Goal: Task Accomplishment & Management: Use online tool/utility

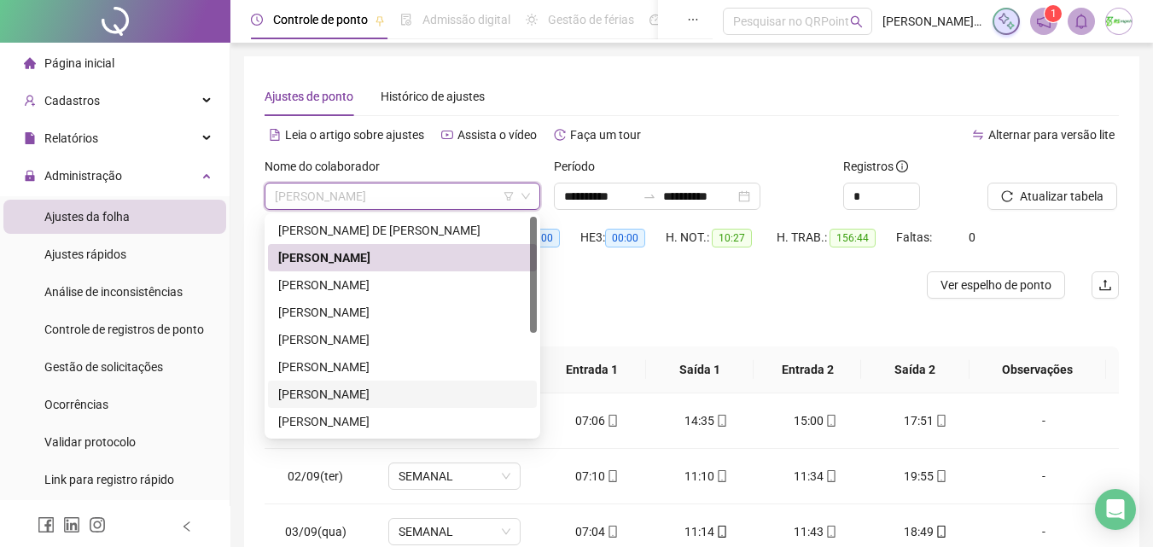
click at [397, 397] on div "[PERSON_NAME]" at bounding box center [402, 394] width 248 height 19
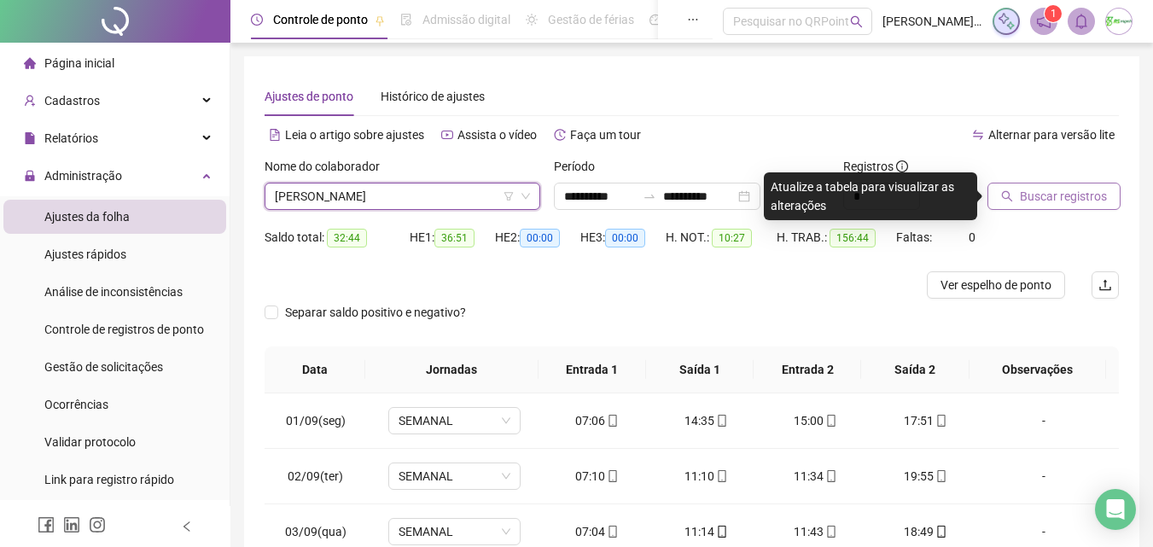
click at [1050, 195] on span "Buscar registros" at bounding box center [1063, 196] width 87 height 19
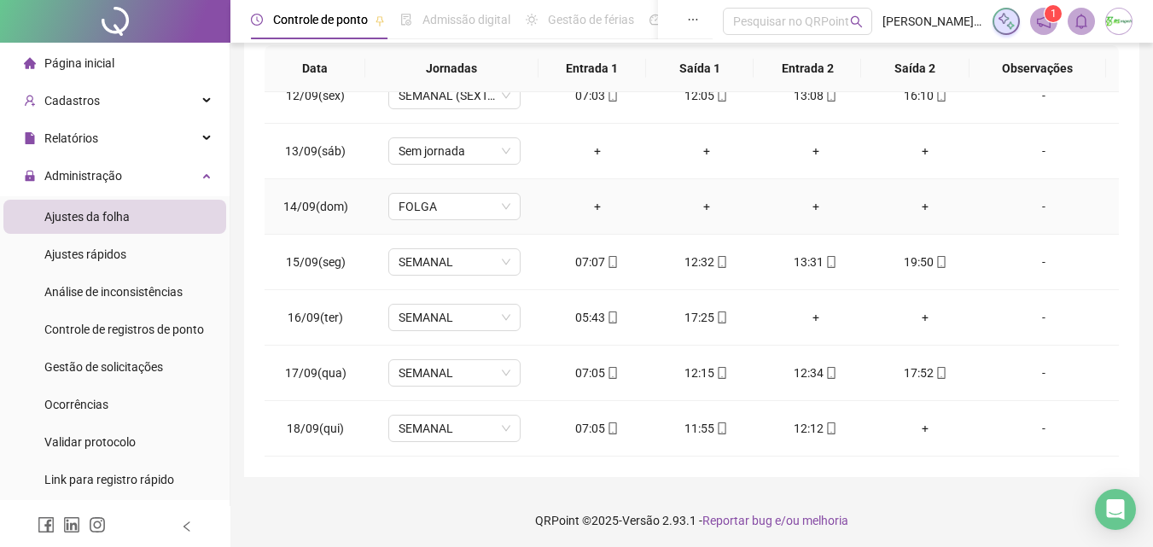
scroll to position [305, 0]
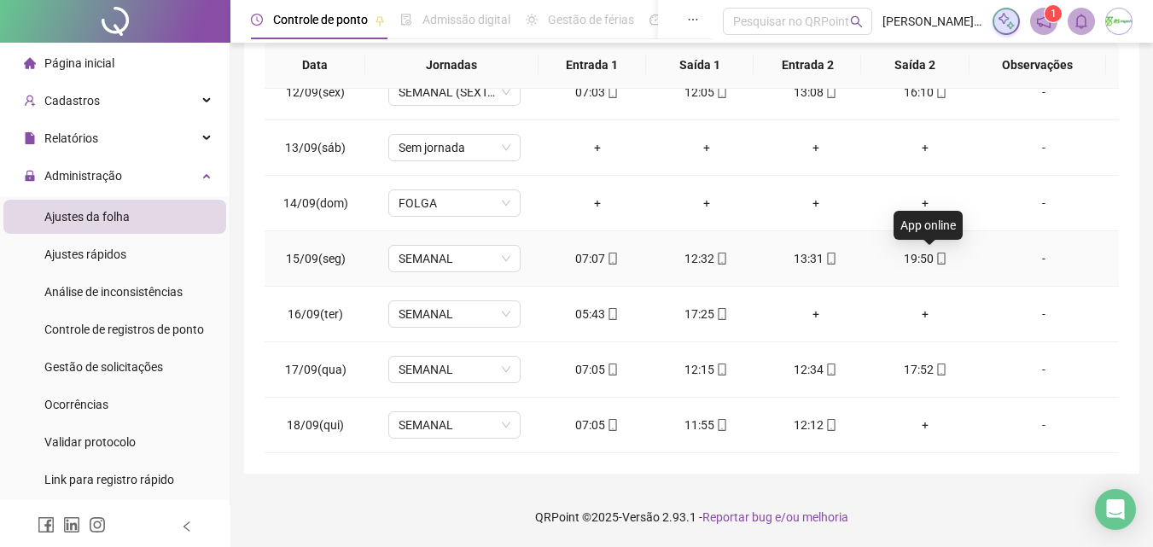
click at [937, 256] on icon "mobile" at bounding box center [941, 259] width 8 height 12
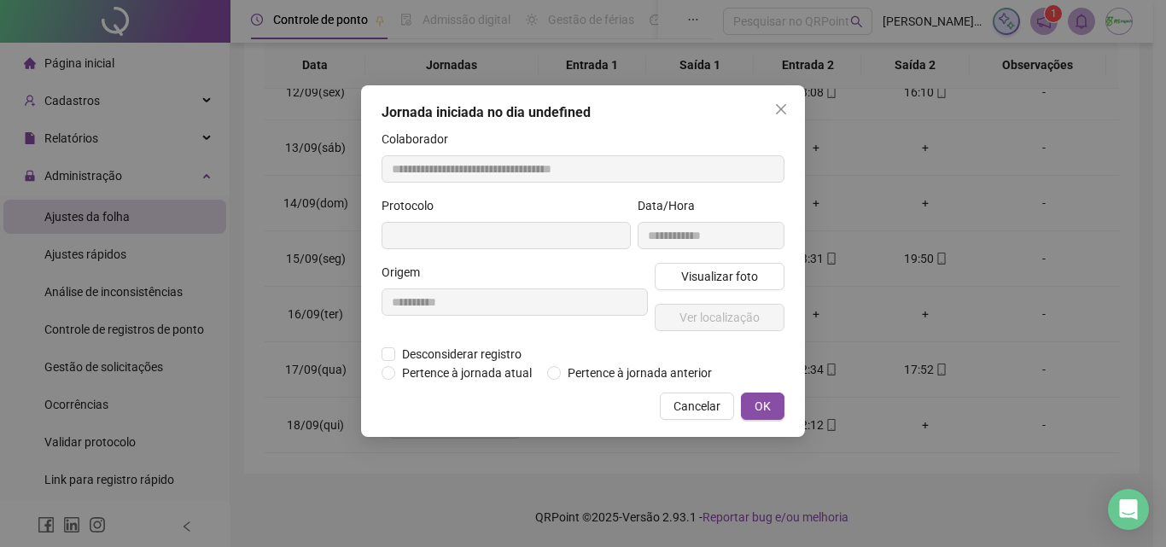
type input "**********"
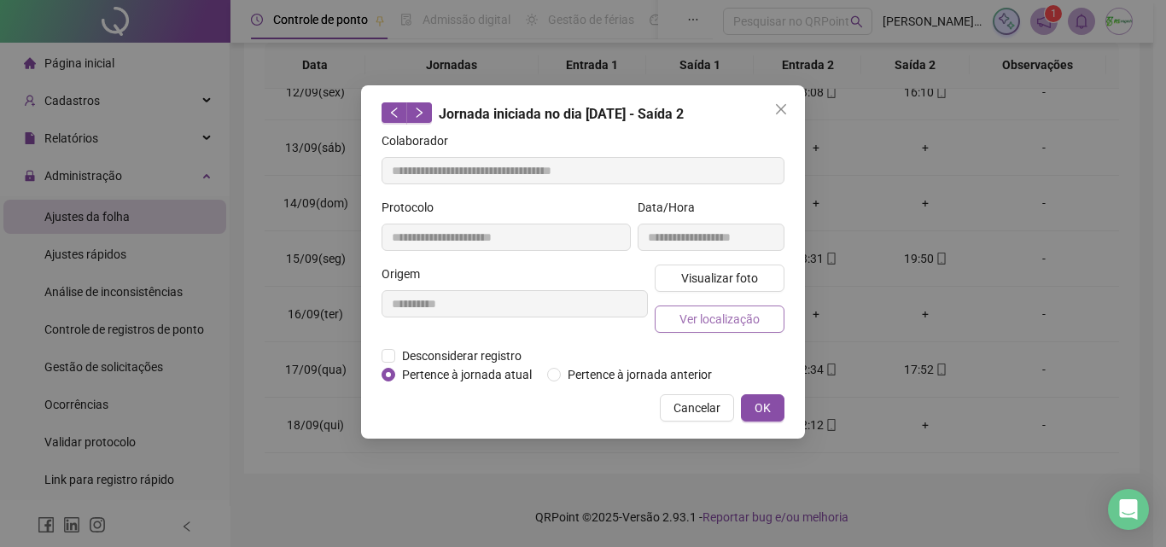
click at [696, 319] on span "Ver localização" at bounding box center [719, 319] width 80 height 19
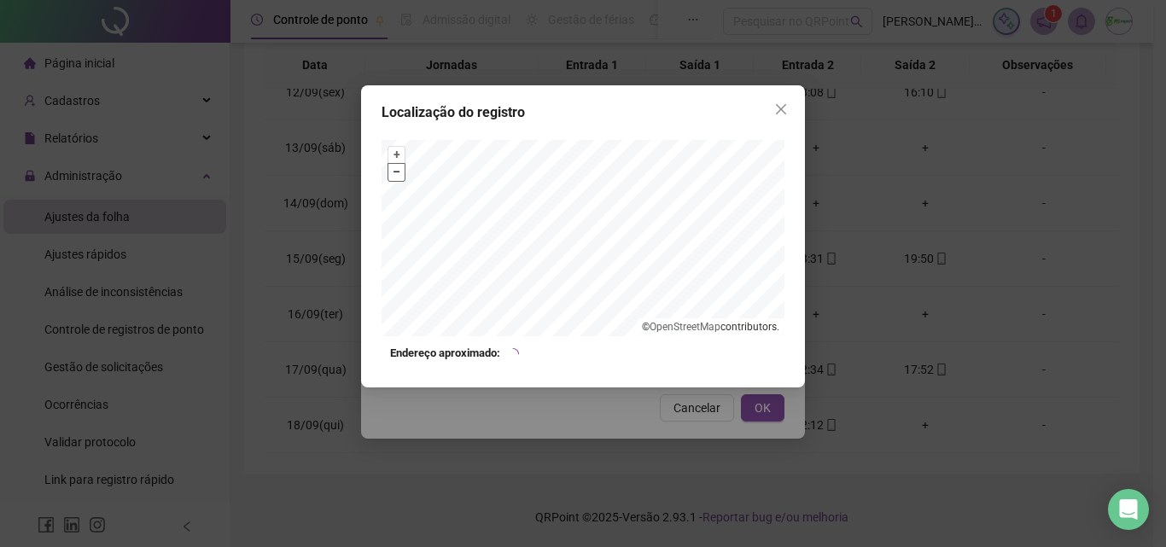
click at [399, 173] on button "–" at bounding box center [396, 172] width 16 height 16
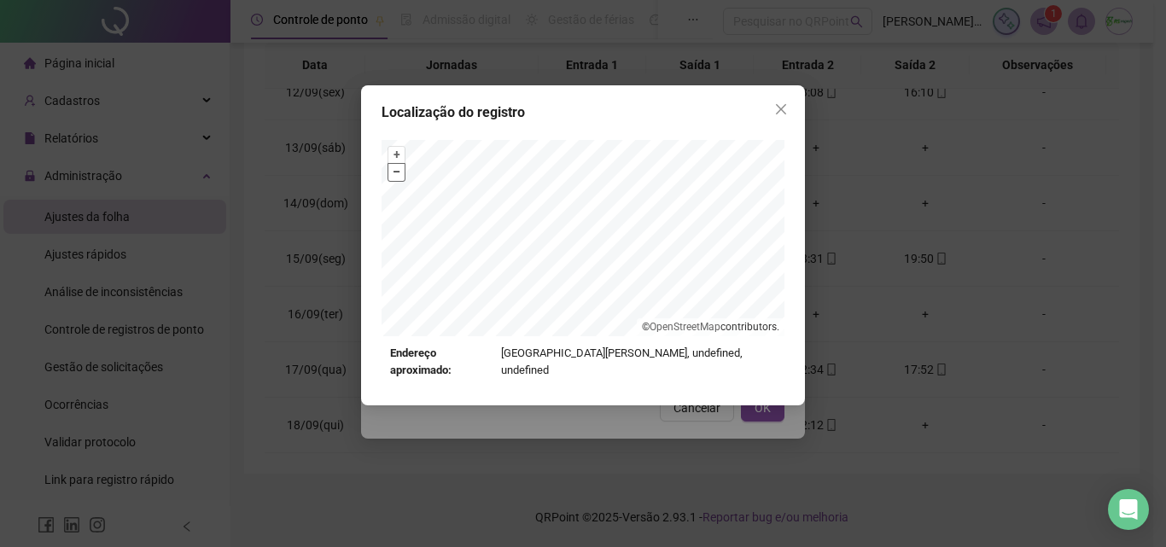
click at [399, 173] on button "–" at bounding box center [396, 172] width 16 height 16
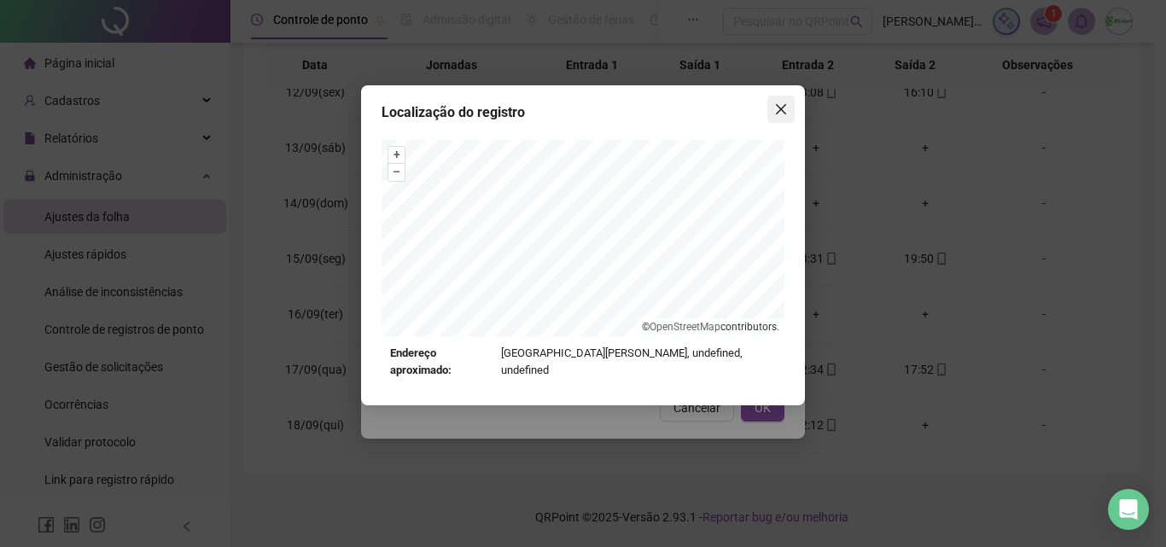
click at [778, 106] on icon "close" at bounding box center [781, 109] width 10 height 10
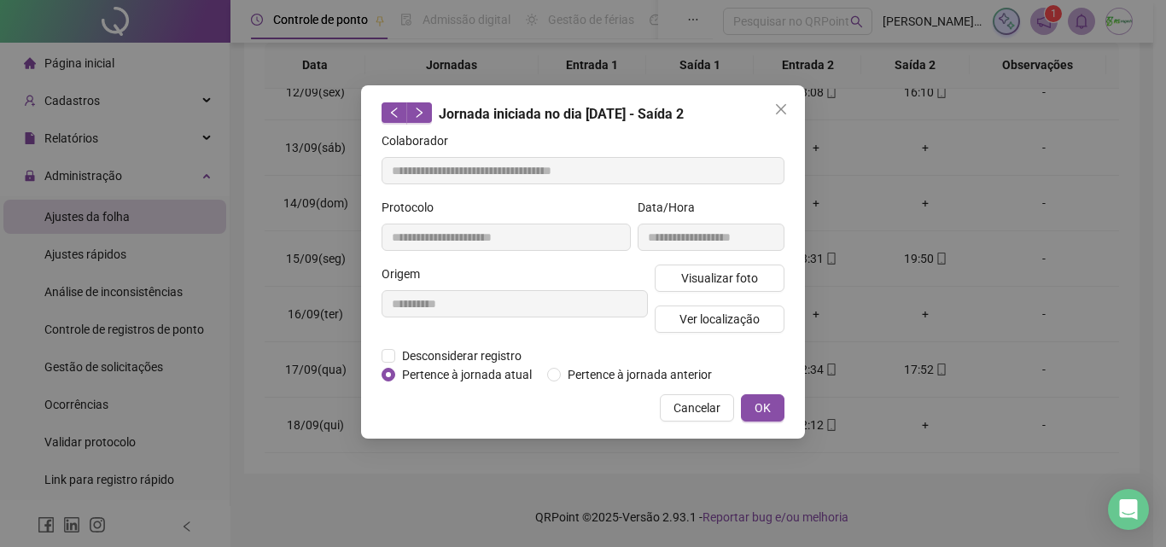
click at [778, 106] on icon "close" at bounding box center [781, 109] width 10 height 10
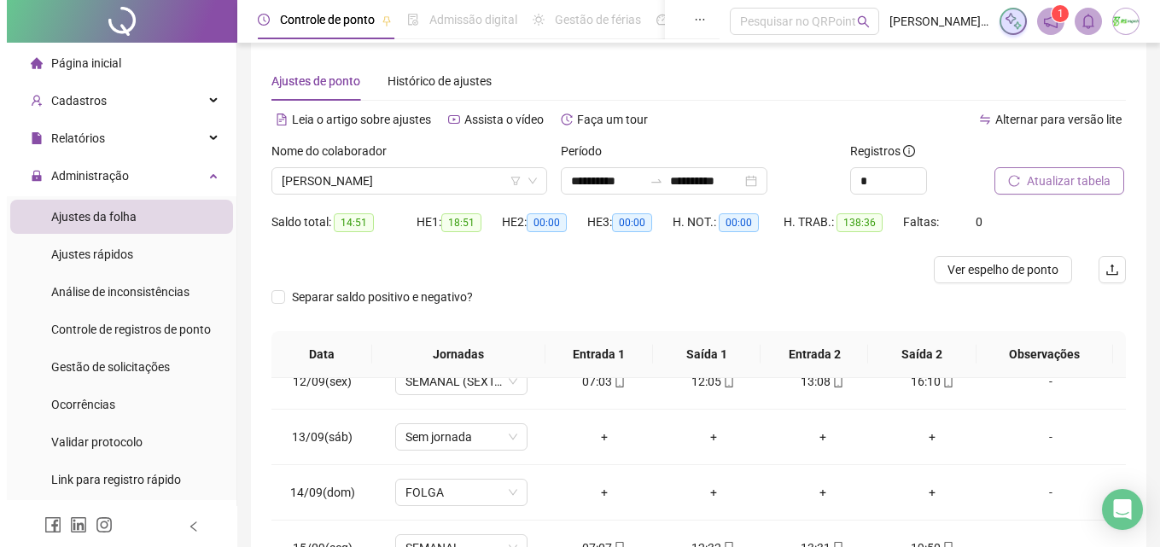
scroll to position [0, 0]
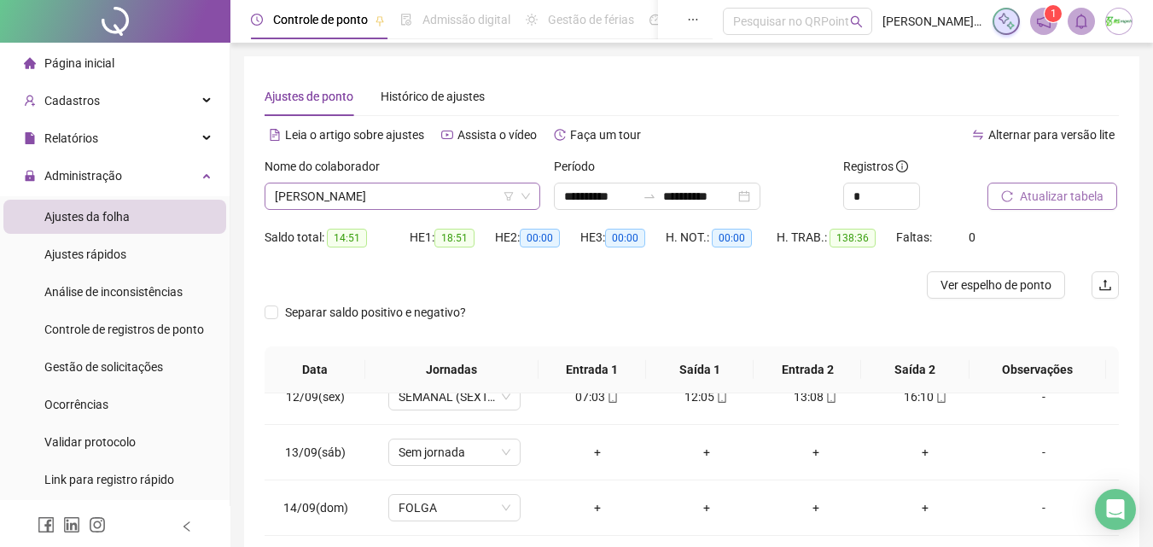
click at [484, 195] on span "[PERSON_NAME]" at bounding box center [402, 197] width 255 height 26
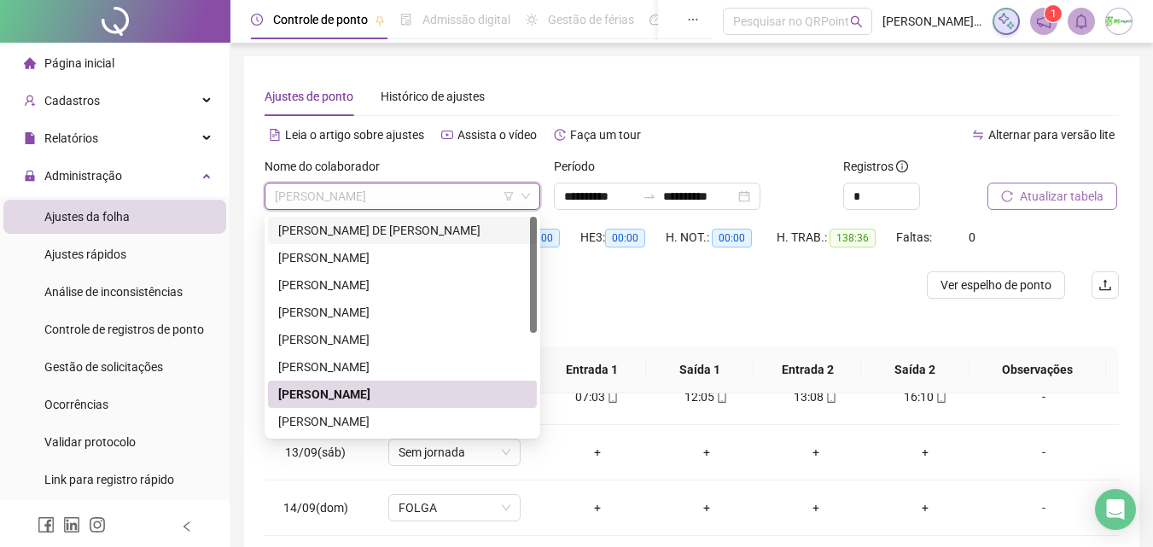
click at [479, 236] on div "[PERSON_NAME] DE [PERSON_NAME]" at bounding box center [402, 230] width 248 height 19
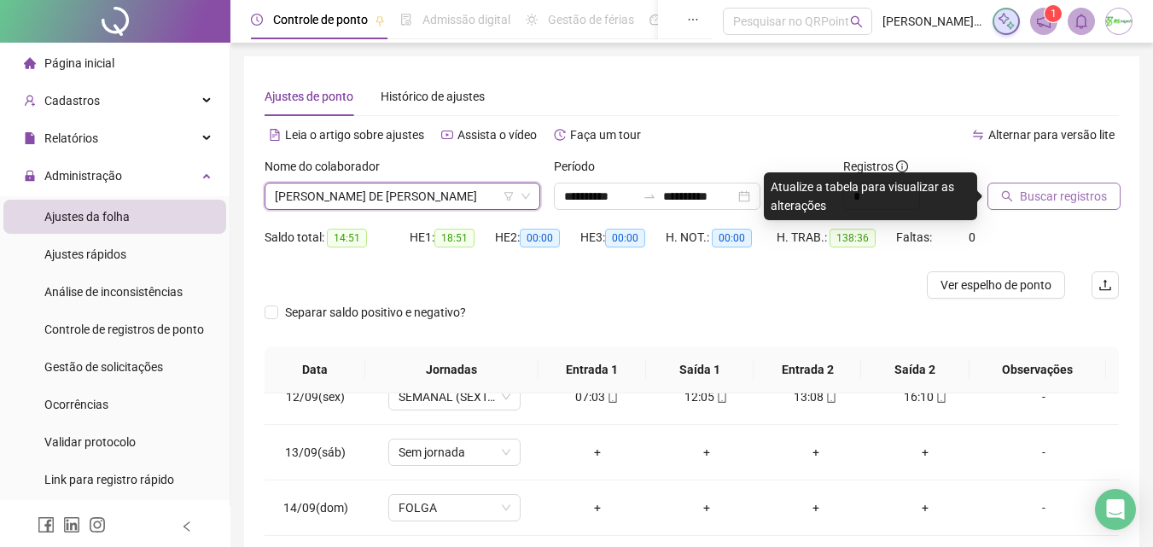
click at [1010, 191] on icon "search" at bounding box center [1007, 196] width 12 height 12
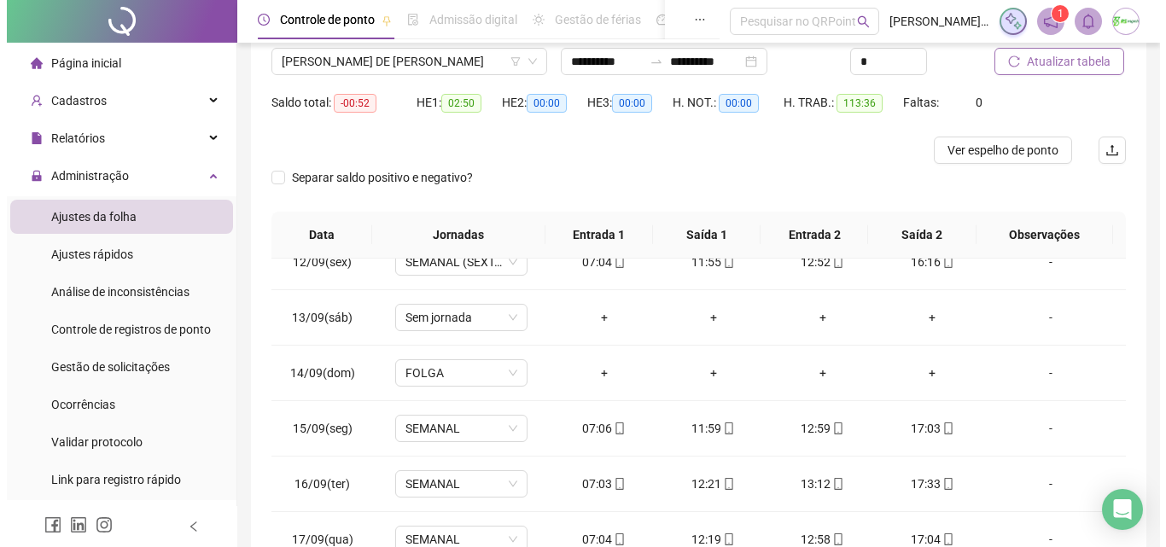
scroll to position [134, 0]
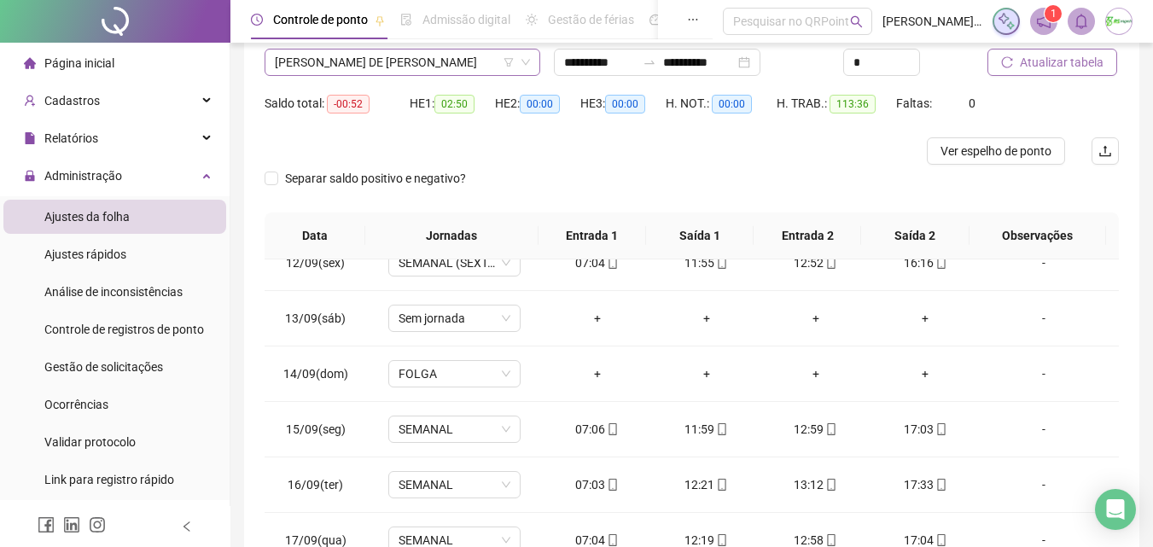
click at [485, 62] on span "[PERSON_NAME] DE [PERSON_NAME]" at bounding box center [402, 63] width 255 height 26
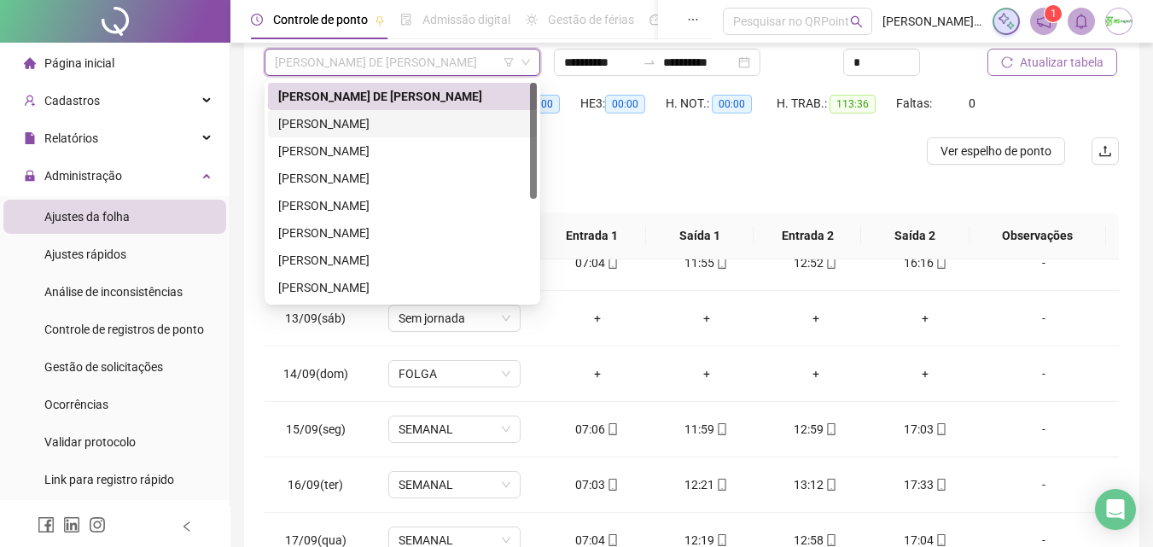
click at [430, 131] on div "[PERSON_NAME]" at bounding box center [402, 123] width 248 height 19
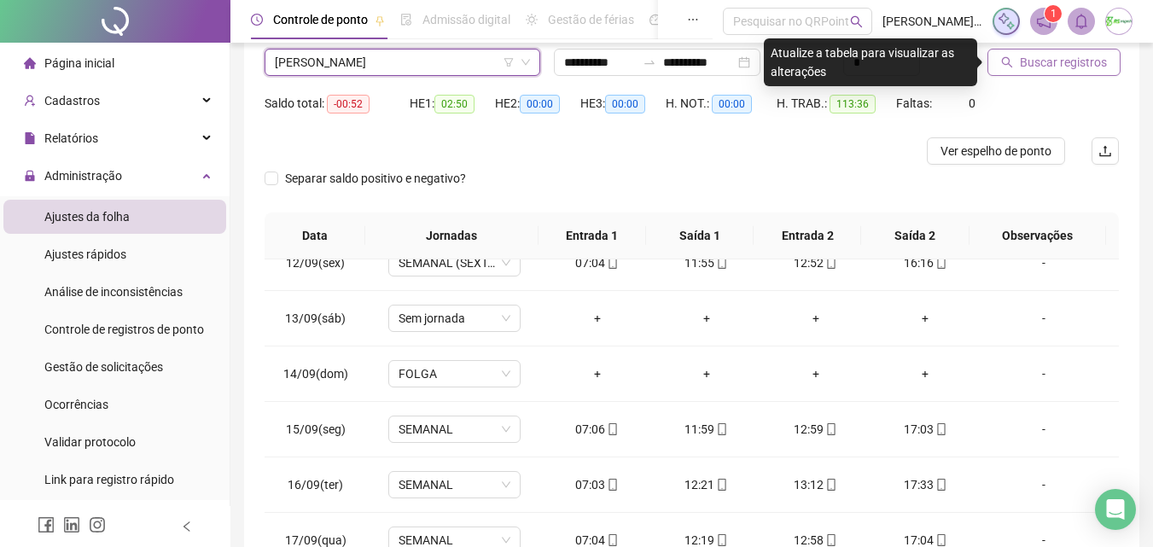
click at [1066, 61] on span "Buscar registros" at bounding box center [1063, 62] width 87 height 19
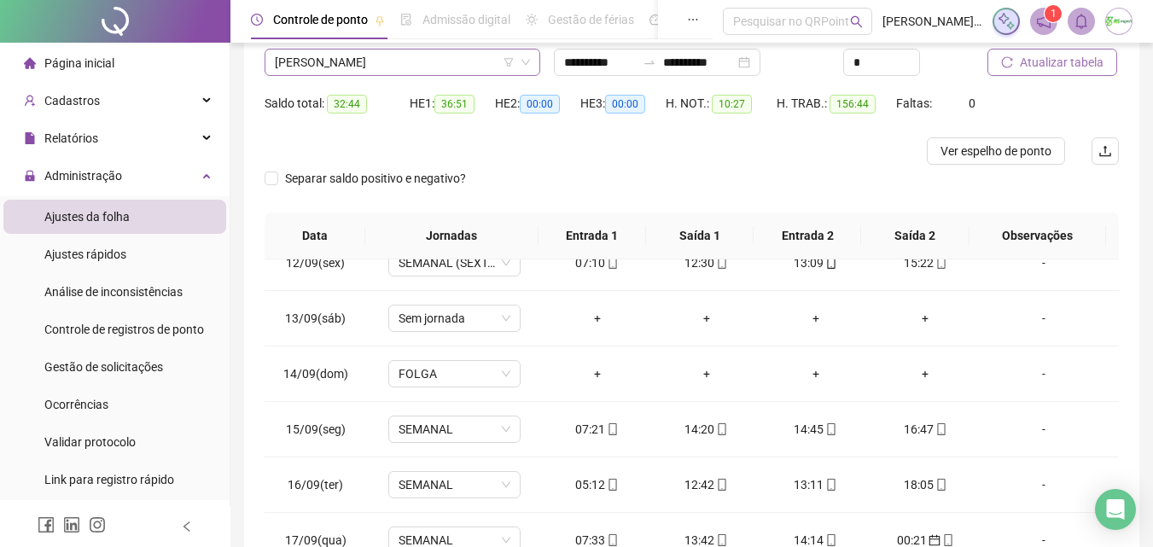
click at [428, 71] on span "[PERSON_NAME]" at bounding box center [402, 63] width 255 height 26
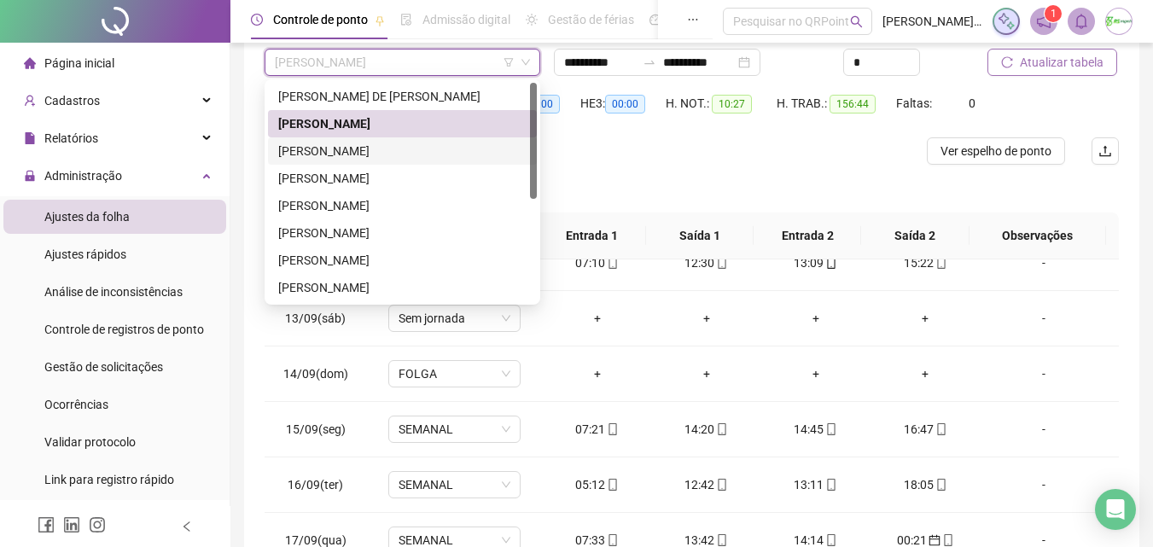
click at [422, 151] on div "[PERSON_NAME]" at bounding box center [402, 151] width 248 height 19
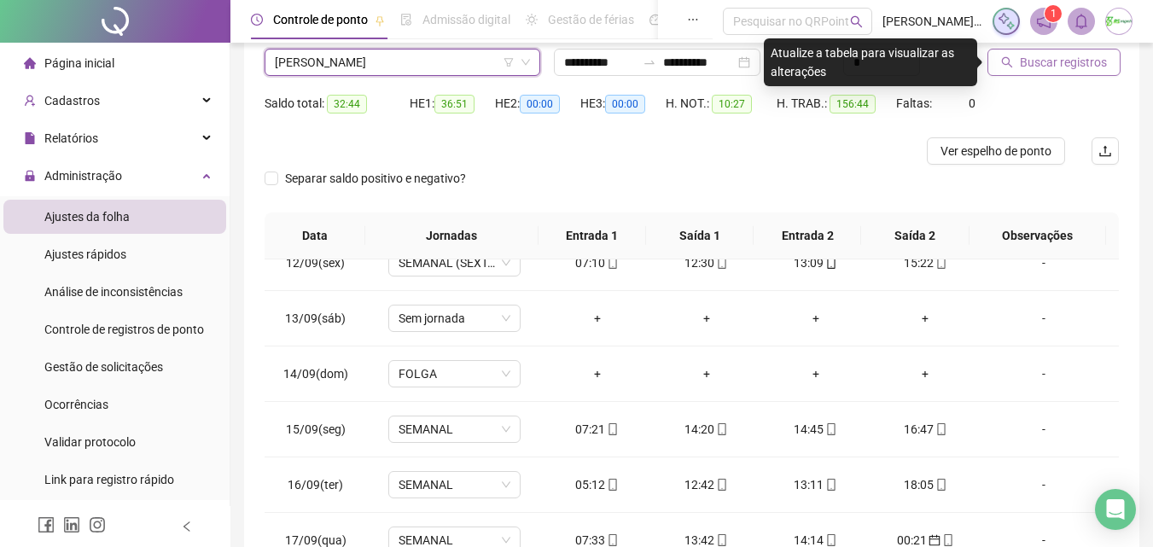
click at [1094, 66] on span "Buscar registros" at bounding box center [1063, 62] width 87 height 19
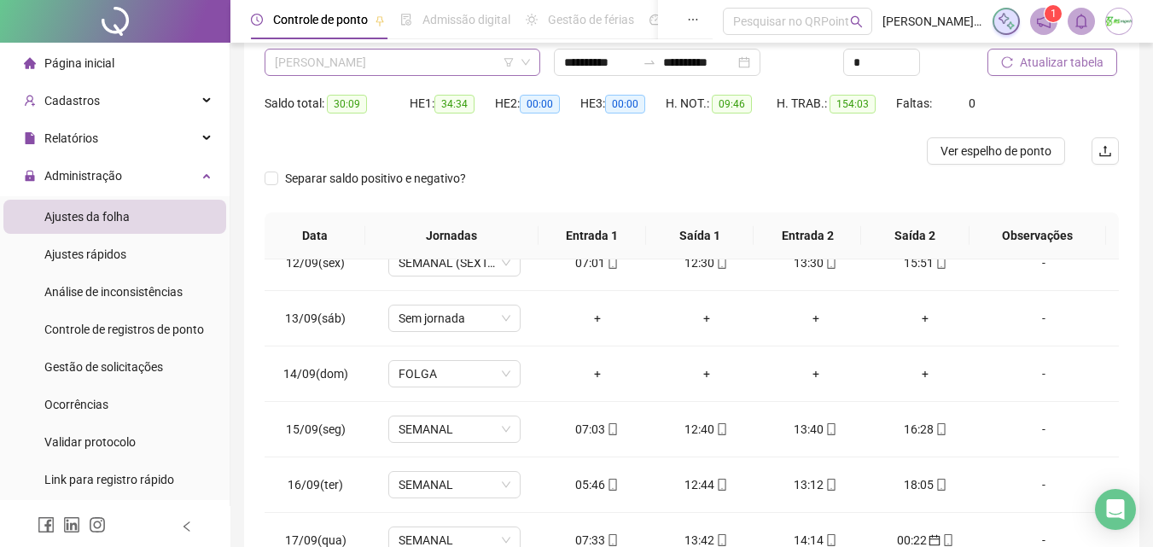
click at [478, 70] on span "[PERSON_NAME]" at bounding box center [402, 63] width 255 height 26
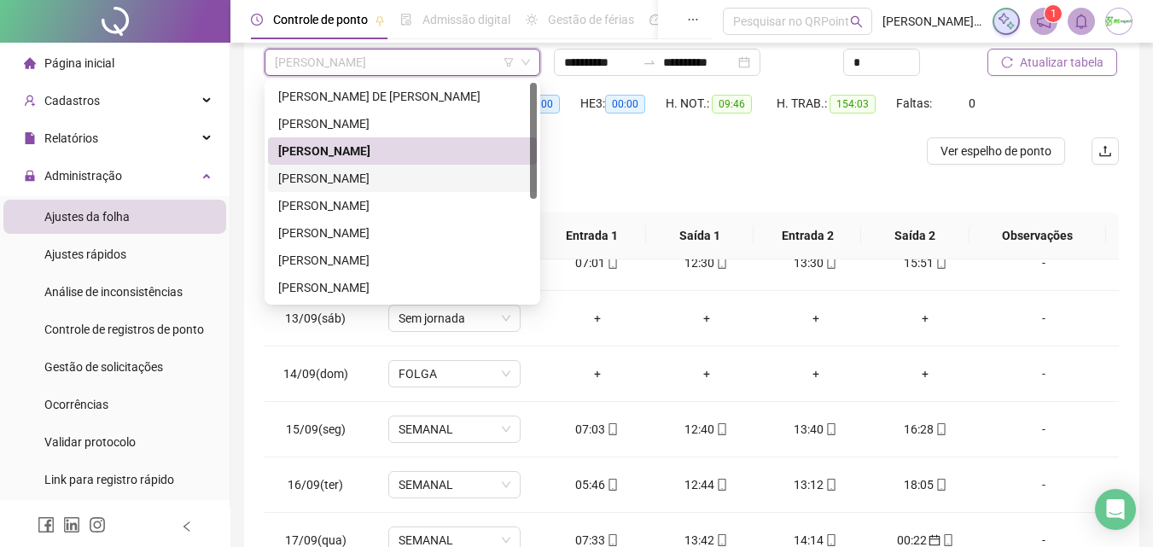
click at [422, 181] on div "[PERSON_NAME]" at bounding box center [402, 178] width 248 height 19
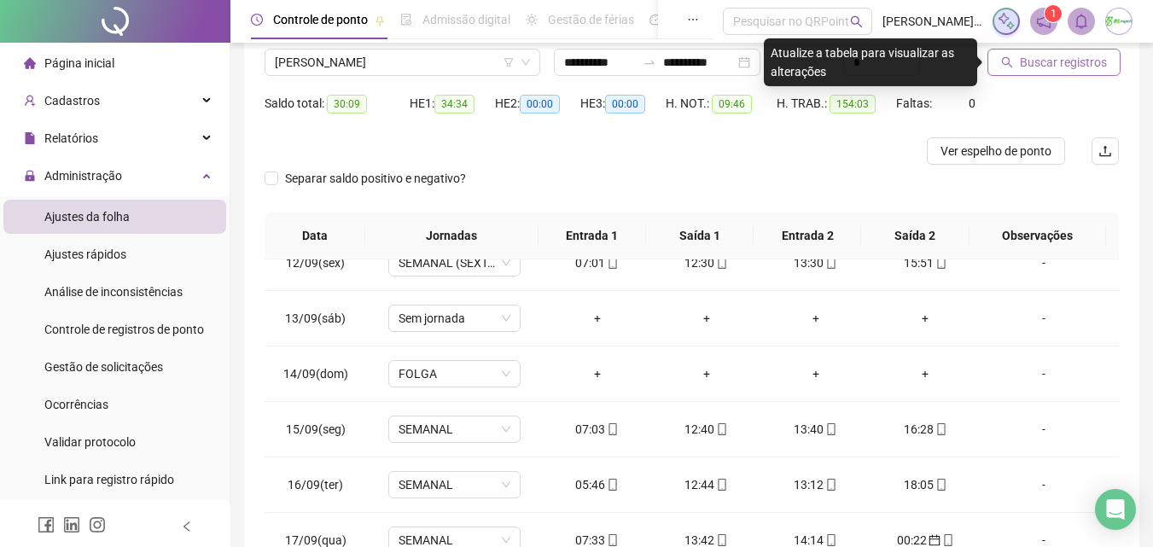
click at [1036, 67] on span "Buscar registros" at bounding box center [1063, 62] width 87 height 19
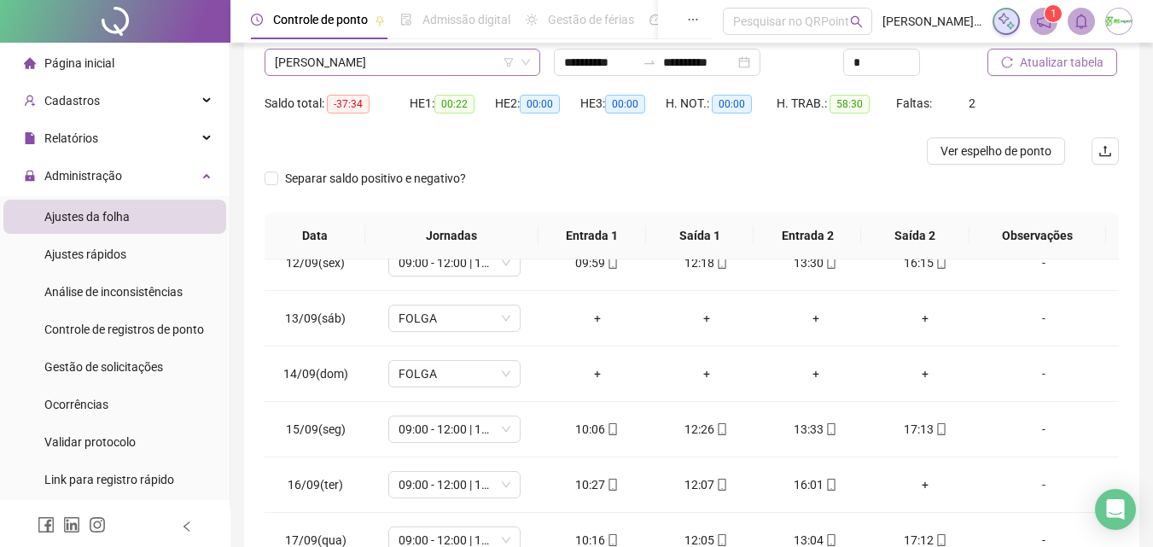
click at [467, 65] on span "[PERSON_NAME]" at bounding box center [402, 63] width 255 height 26
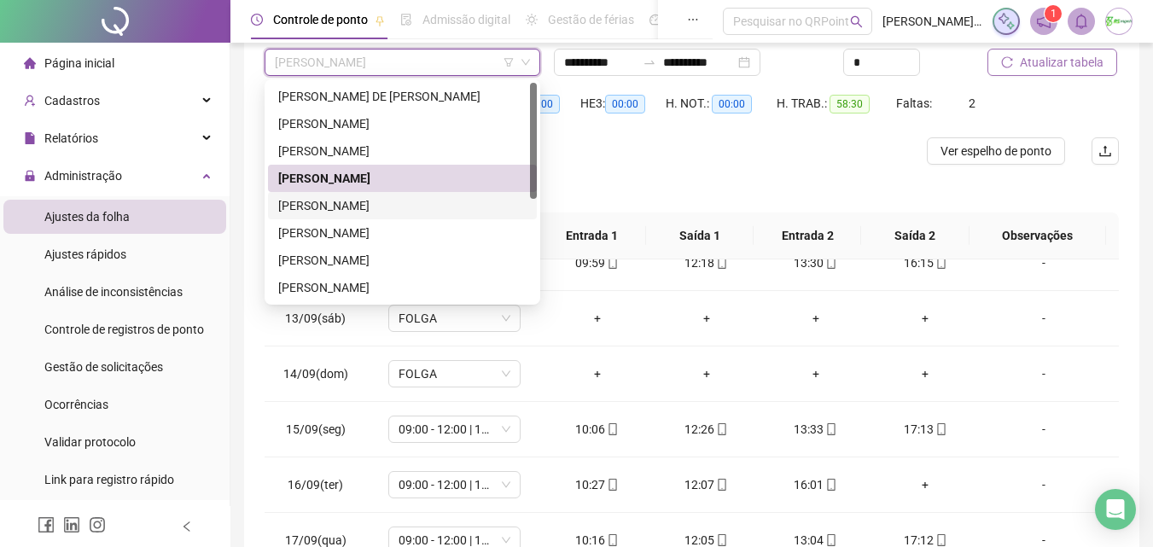
click at [449, 210] on div "[PERSON_NAME]" at bounding box center [402, 205] width 248 height 19
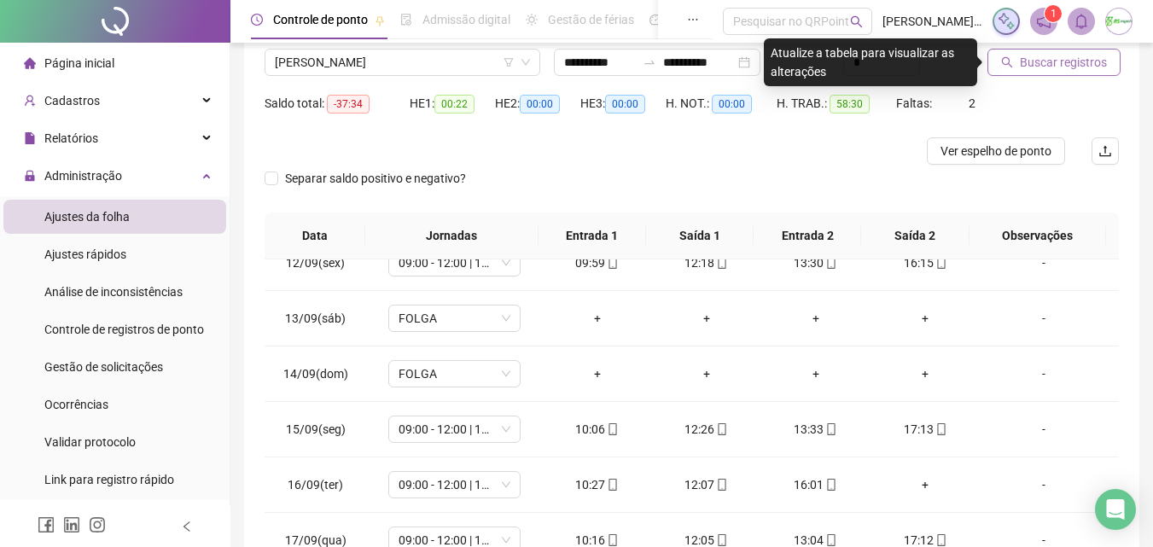
click at [1034, 59] on span "Buscar registros" at bounding box center [1063, 62] width 87 height 19
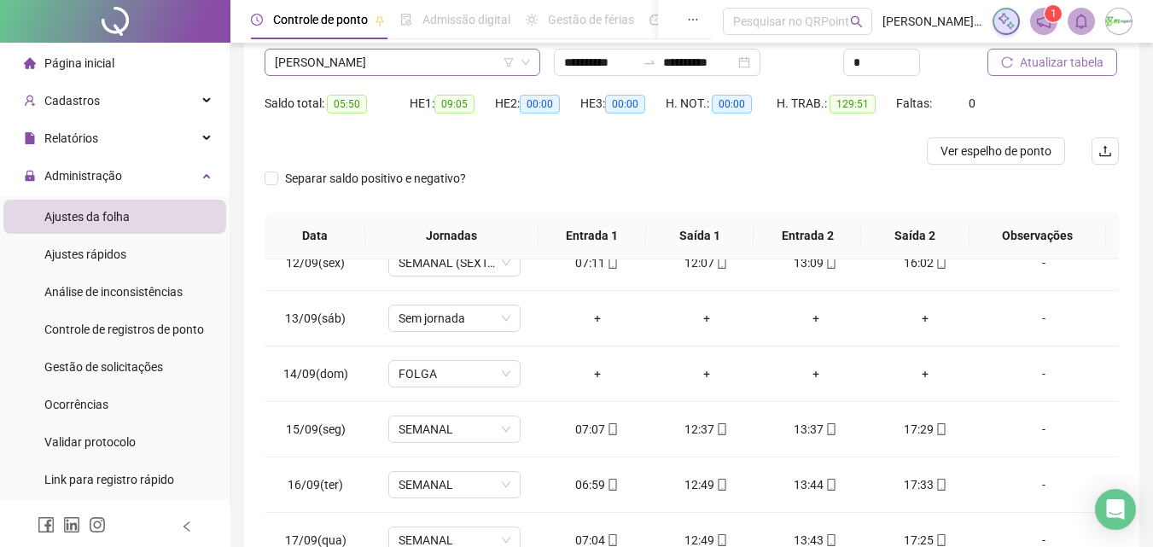
click at [451, 55] on span "[PERSON_NAME]" at bounding box center [402, 63] width 255 height 26
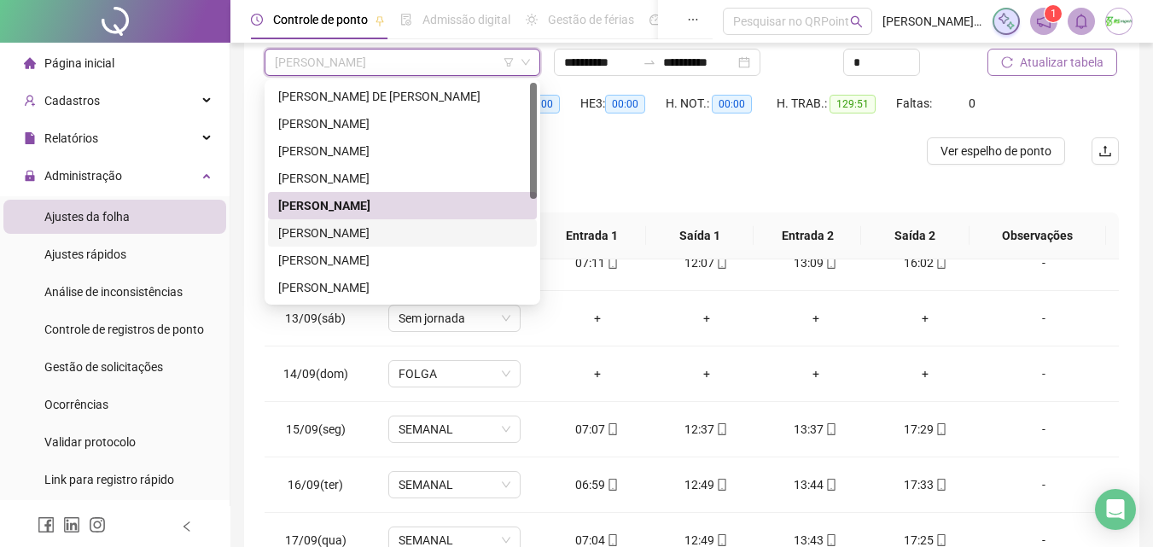
click at [417, 237] on div "[PERSON_NAME]" at bounding box center [402, 233] width 248 height 19
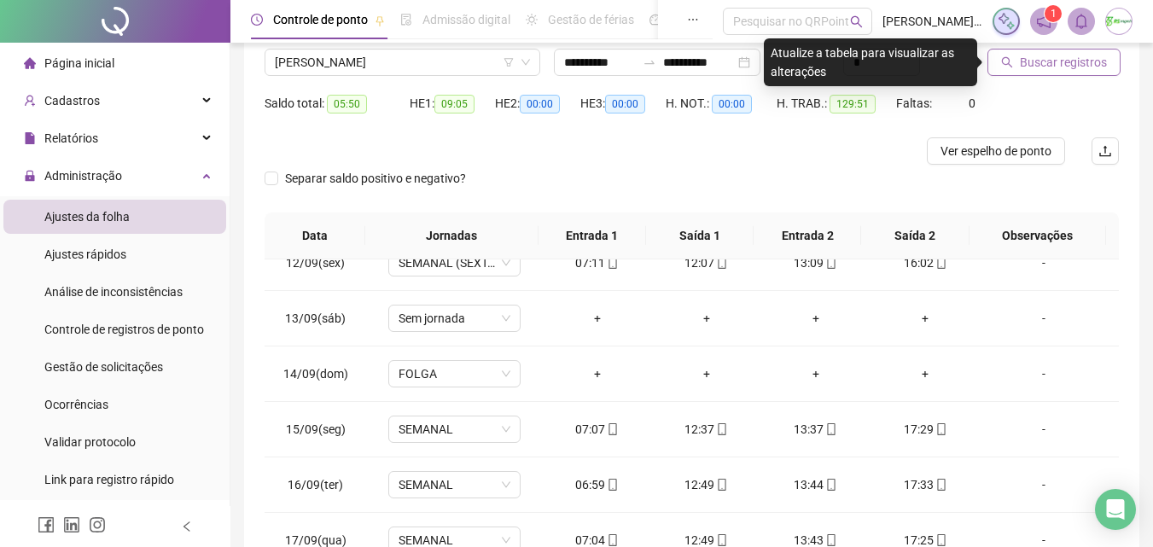
click at [1069, 68] on span "Buscar registros" at bounding box center [1063, 62] width 87 height 19
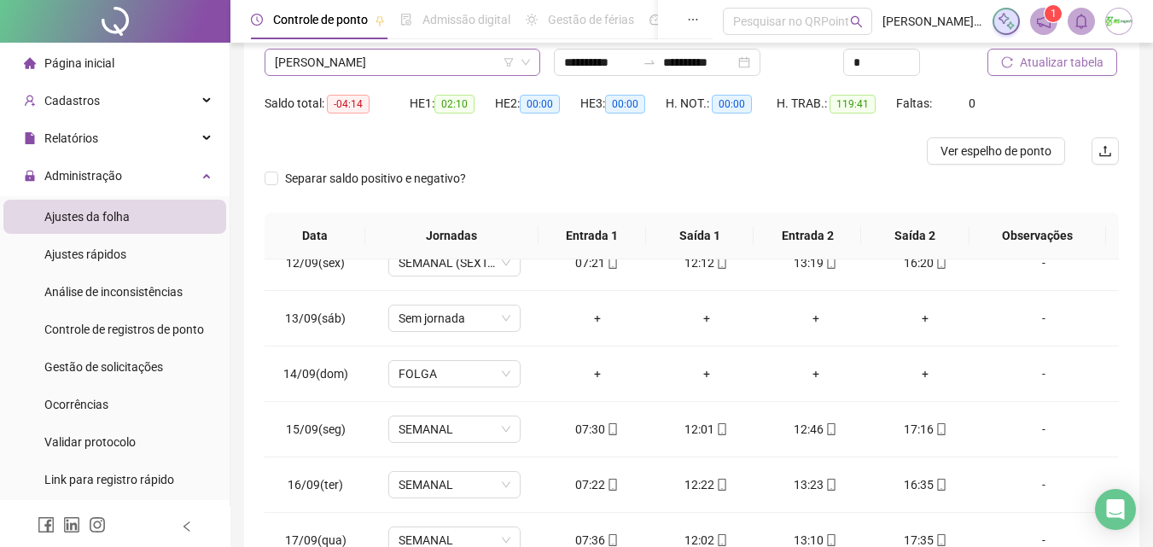
click at [400, 68] on span "[PERSON_NAME]" at bounding box center [402, 63] width 255 height 26
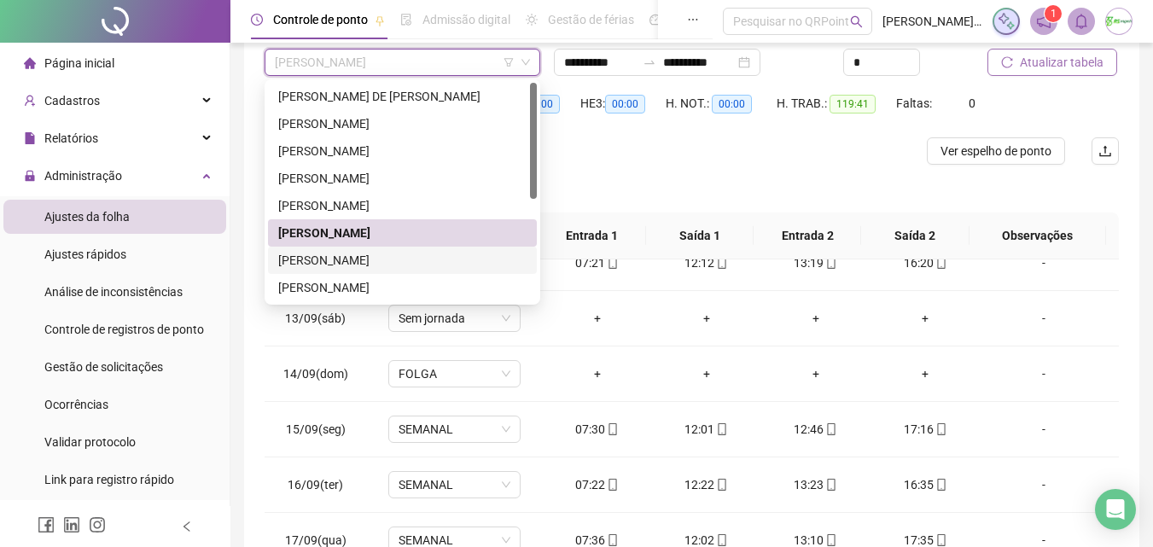
click at [393, 261] on div "[PERSON_NAME]" at bounding box center [402, 260] width 248 height 19
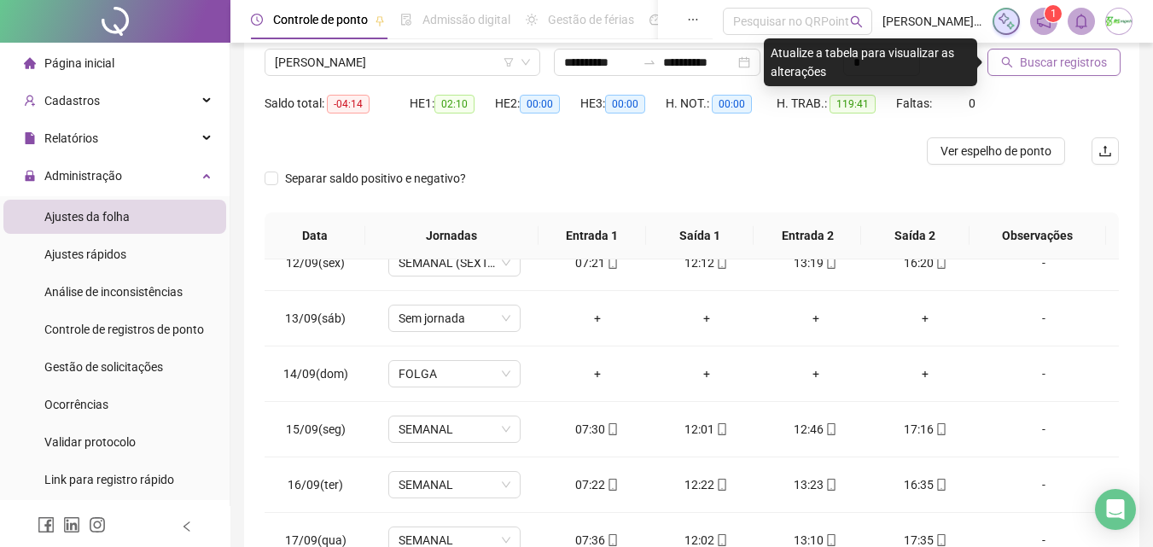
click at [1081, 68] on span "Buscar registros" at bounding box center [1063, 62] width 87 height 19
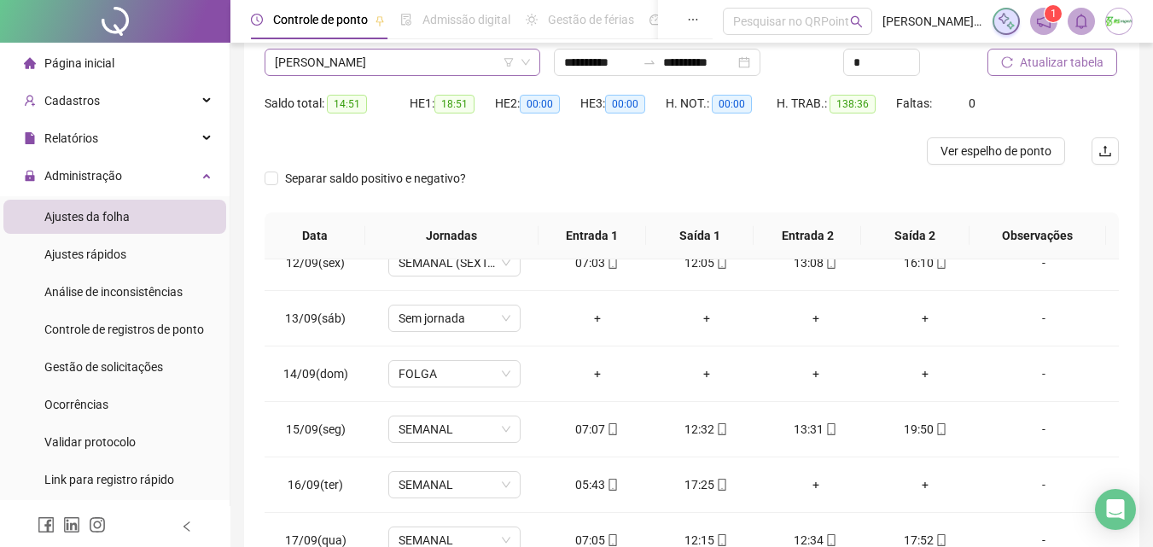
click at [453, 59] on span "[PERSON_NAME]" at bounding box center [402, 63] width 255 height 26
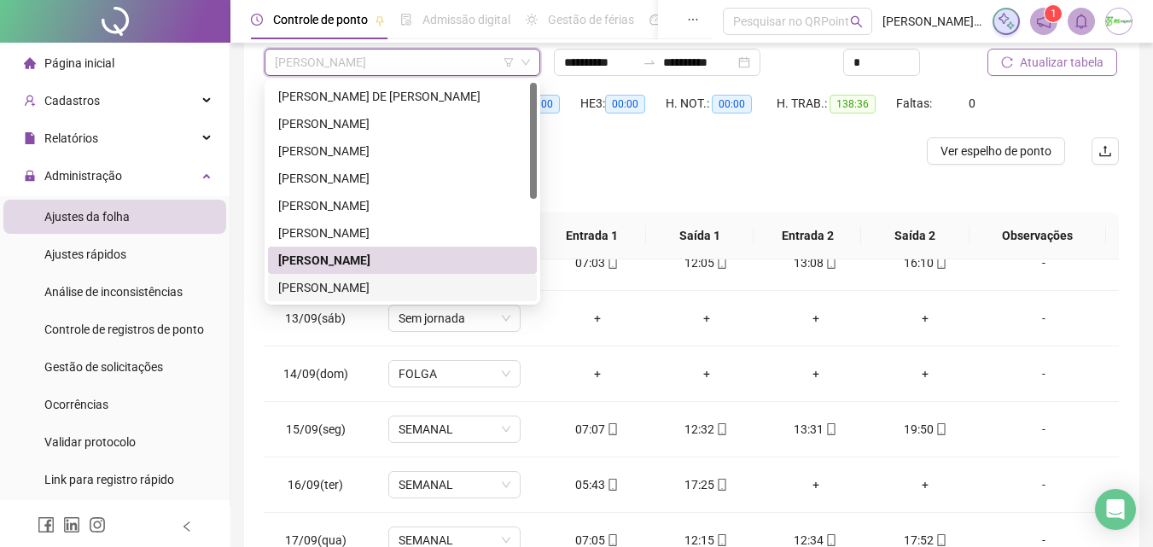
click at [407, 283] on div "[PERSON_NAME]" at bounding box center [402, 287] width 248 height 19
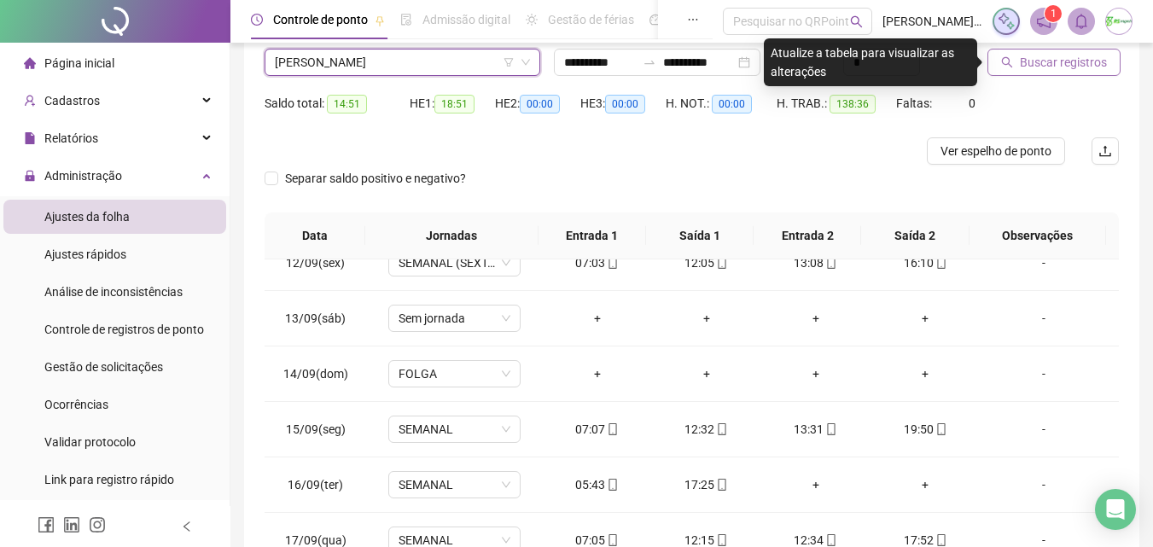
click at [1075, 66] on span "Buscar registros" at bounding box center [1063, 62] width 87 height 19
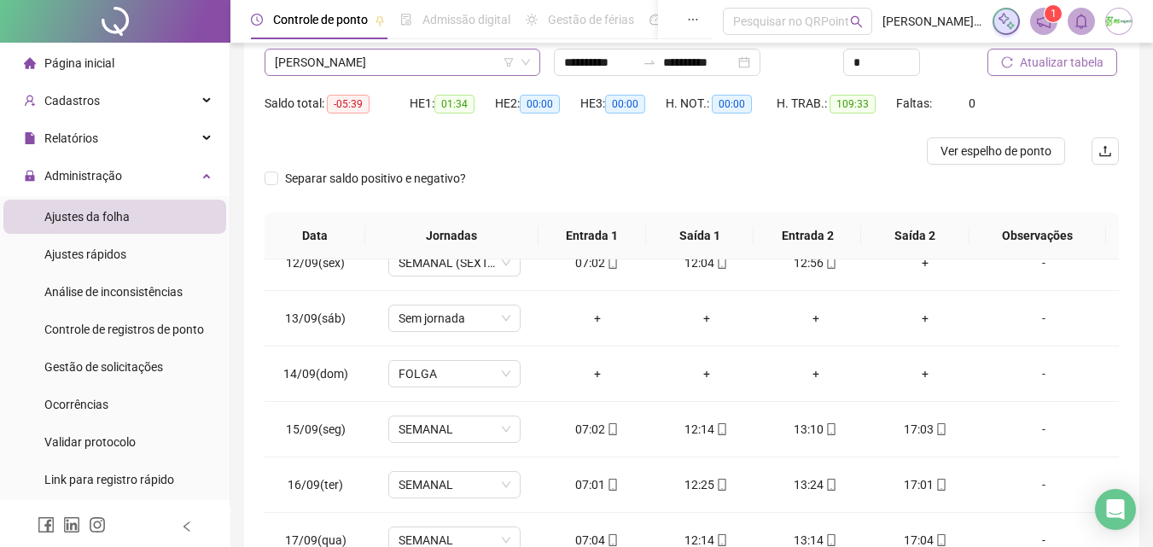
click at [393, 65] on span "[PERSON_NAME]" at bounding box center [402, 63] width 255 height 26
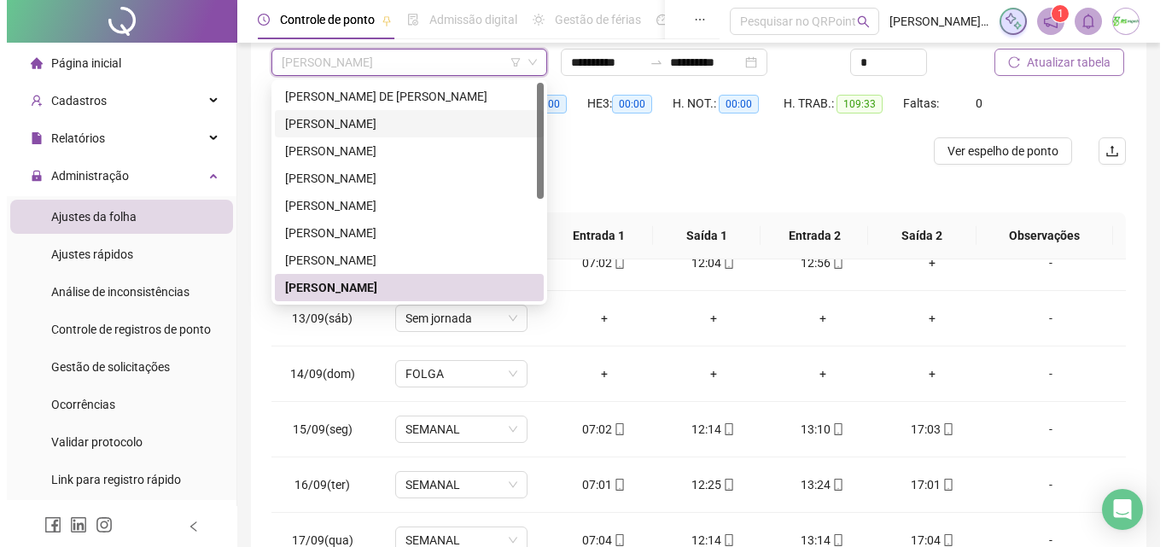
scroll to position [171, 0]
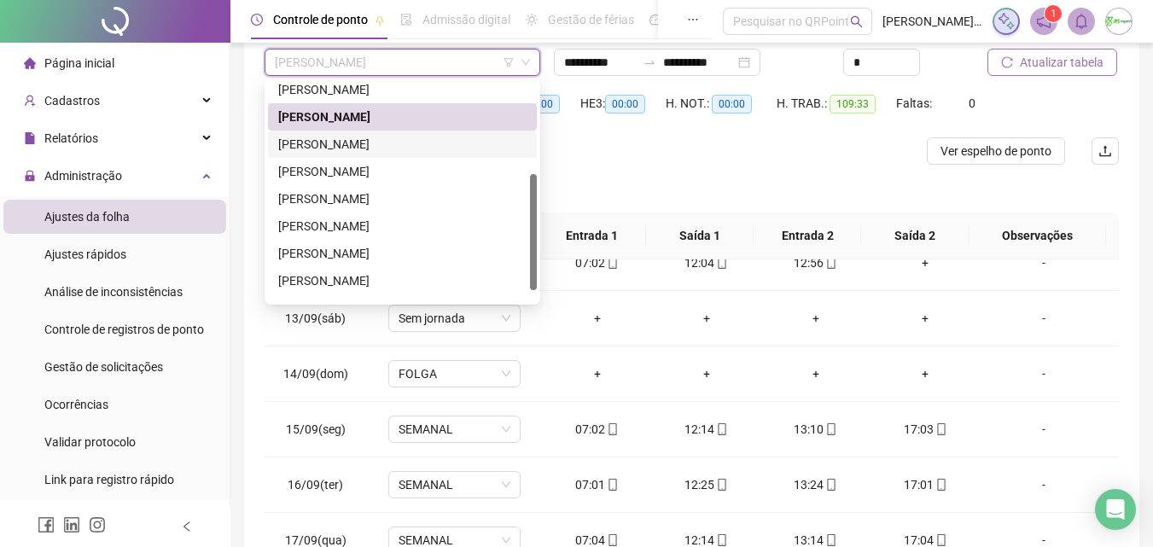
click at [455, 149] on div "[PERSON_NAME]" at bounding box center [402, 144] width 248 height 19
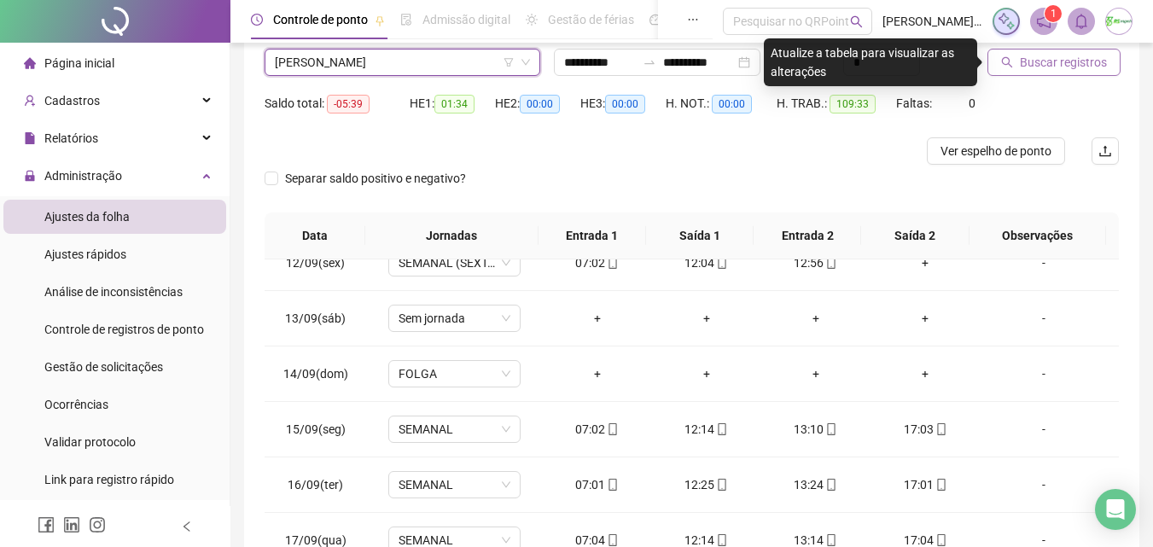
click at [1041, 60] on span "Buscar registros" at bounding box center [1063, 62] width 87 height 19
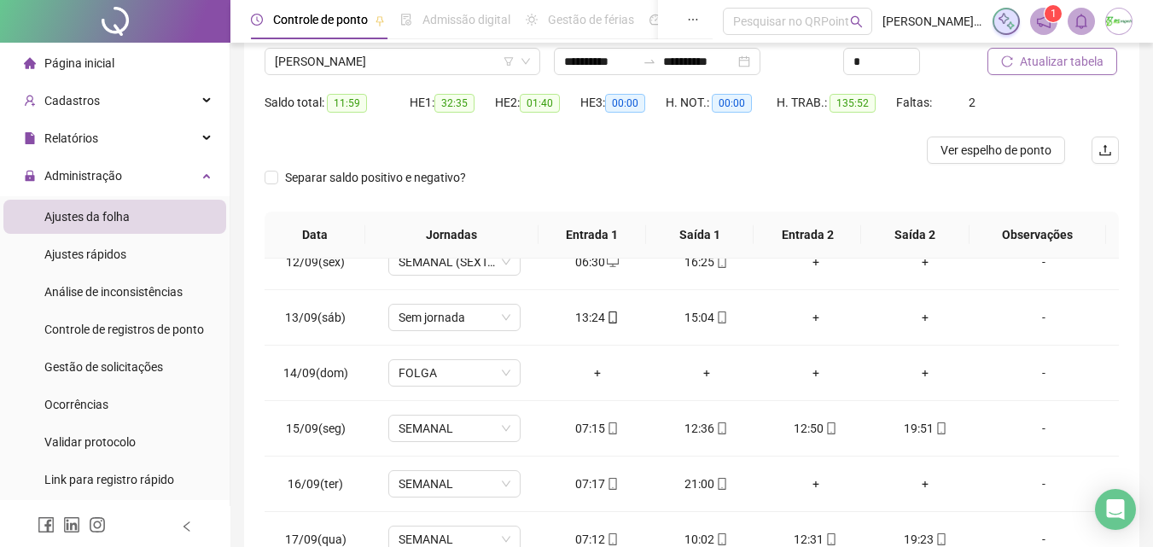
scroll to position [134, 0]
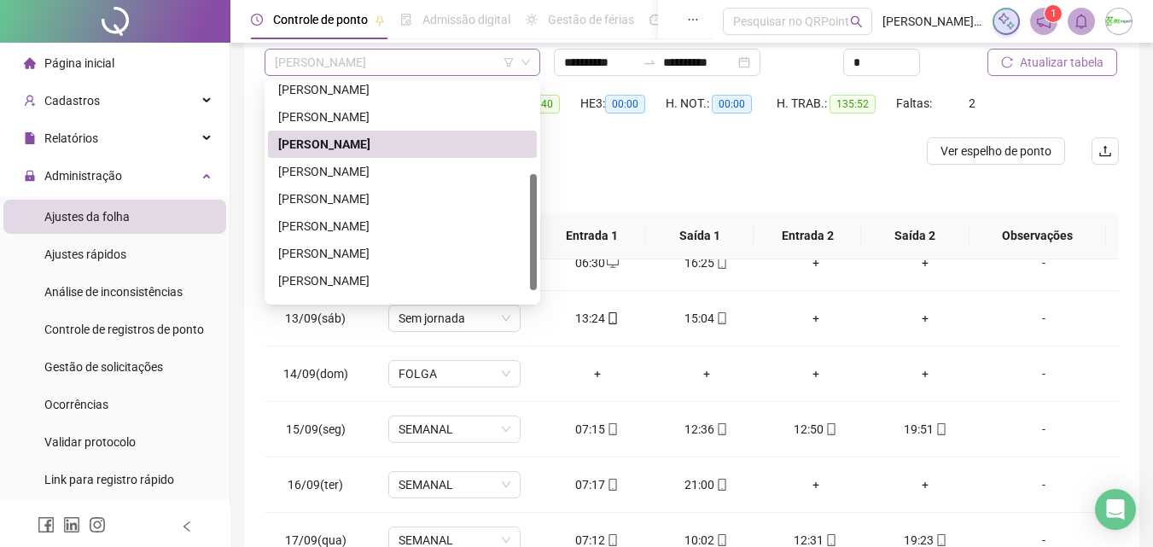
click at [415, 65] on span "[PERSON_NAME]" at bounding box center [402, 63] width 255 height 26
click at [405, 166] on div "[PERSON_NAME]" at bounding box center [402, 171] width 248 height 19
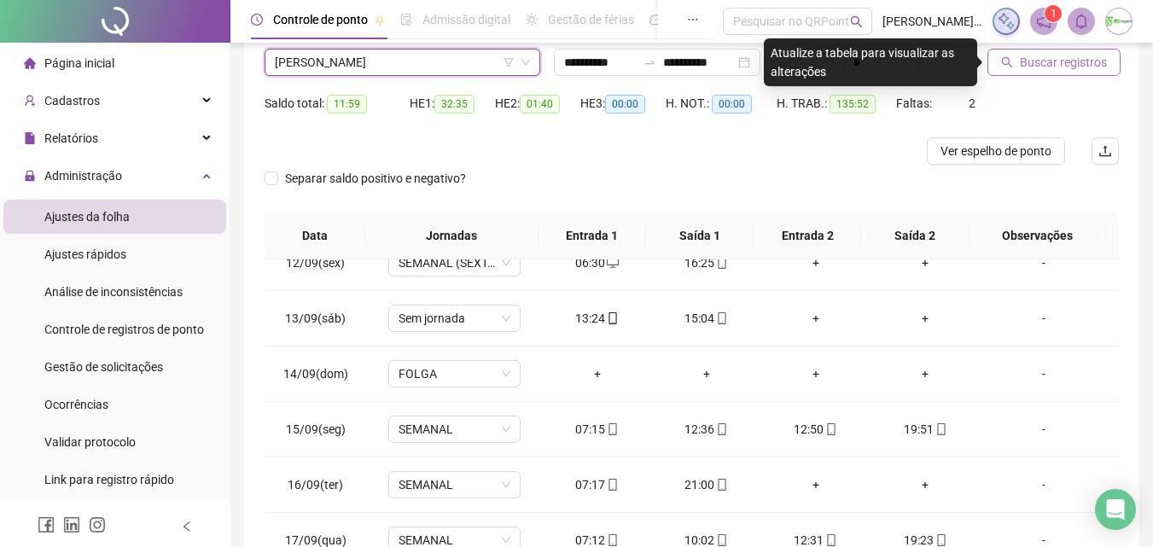
click at [1023, 60] on span "Buscar registros" at bounding box center [1063, 62] width 87 height 19
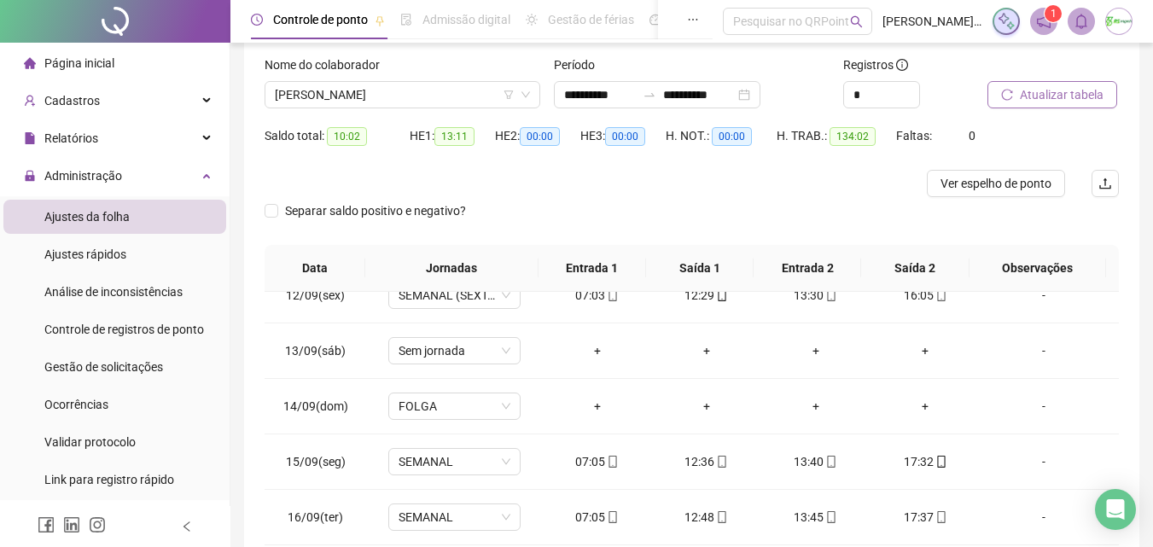
scroll to position [49, 0]
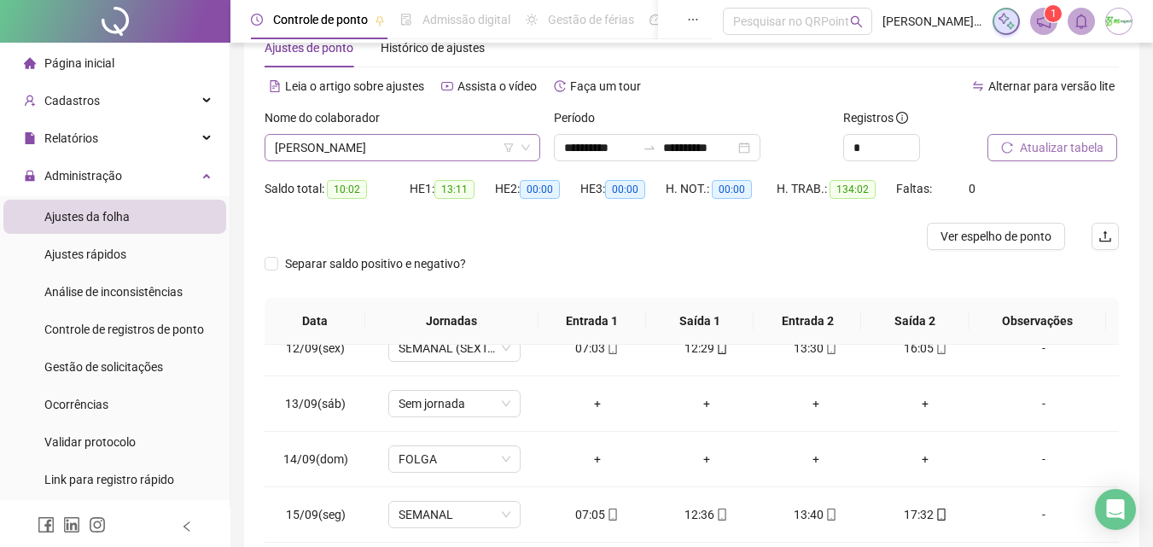
click at [446, 145] on span "[PERSON_NAME]" at bounding box center [402, 148] width 255 height 26
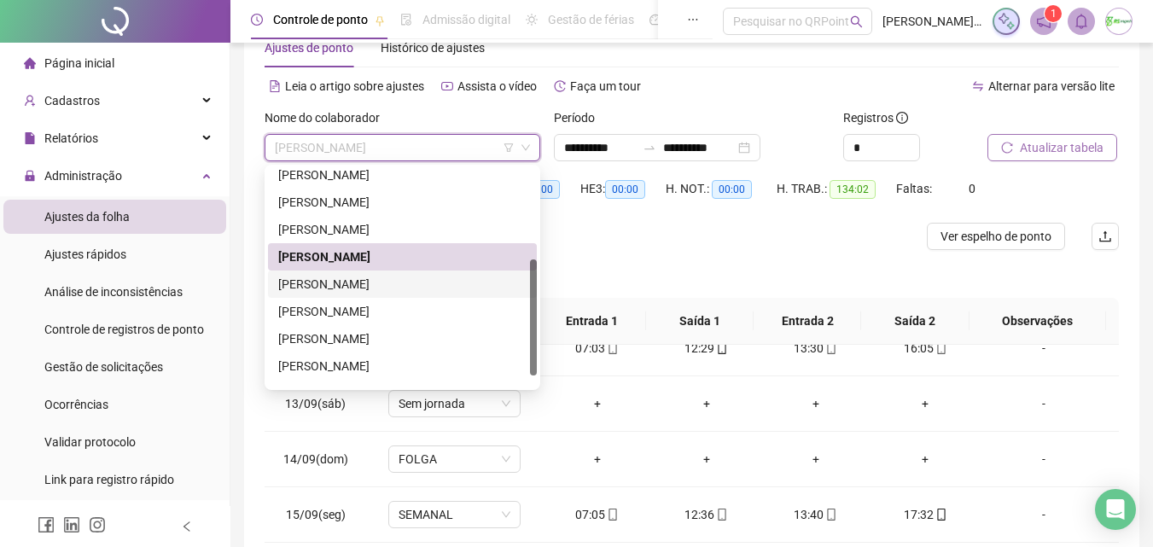
click at [428, 281] on div "[PERSON_NAME]" at bounding box center [402, 284] width 248 height 19
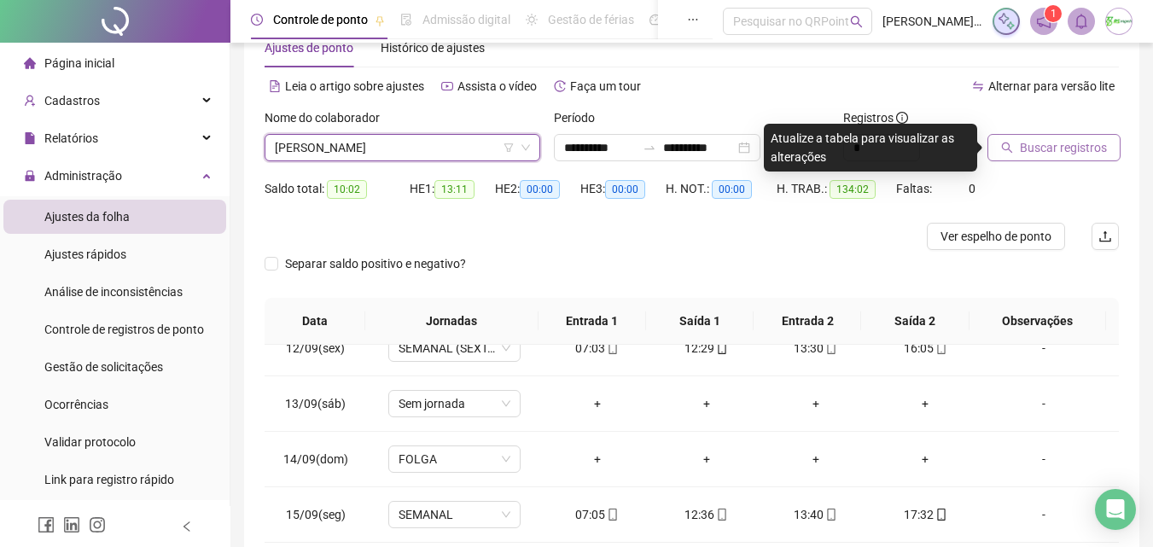
click at [1055, 149] on span "Buscar registros" at bounding box center [1063, 147] width 87 height 19
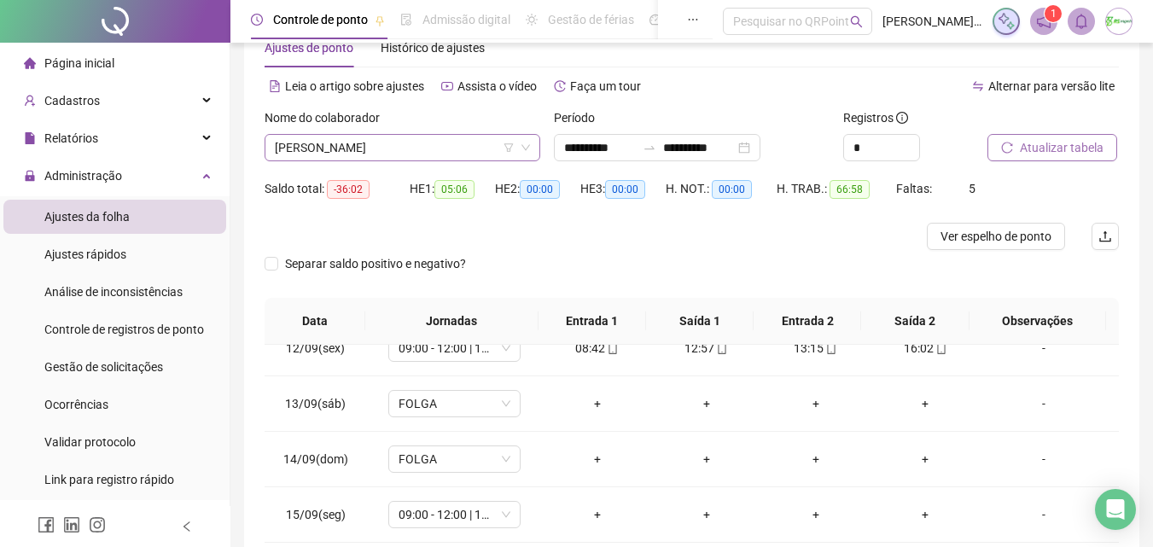
click at [463, 139] on span "[PERSON_NAME]" at bounding box center [402, 148] width 255 height 26
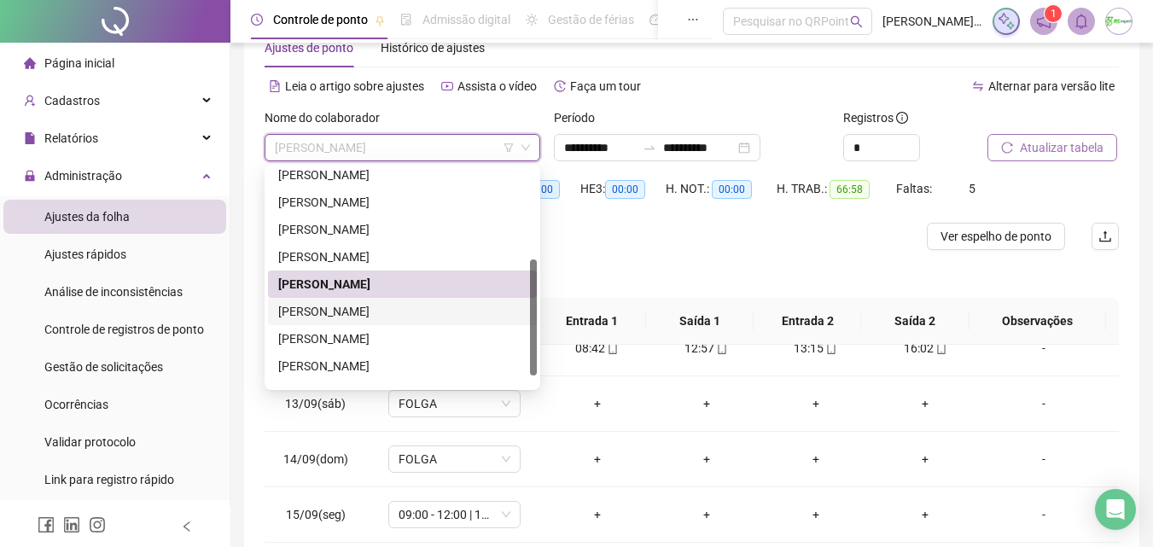
click at [435, 307] on div "[PERSON_NAME]" at bounding box center [402, 311] width 248 height 19
click at [435, 307] on th "Jornadas" at bounding box center [451, 321] width 173 height 47
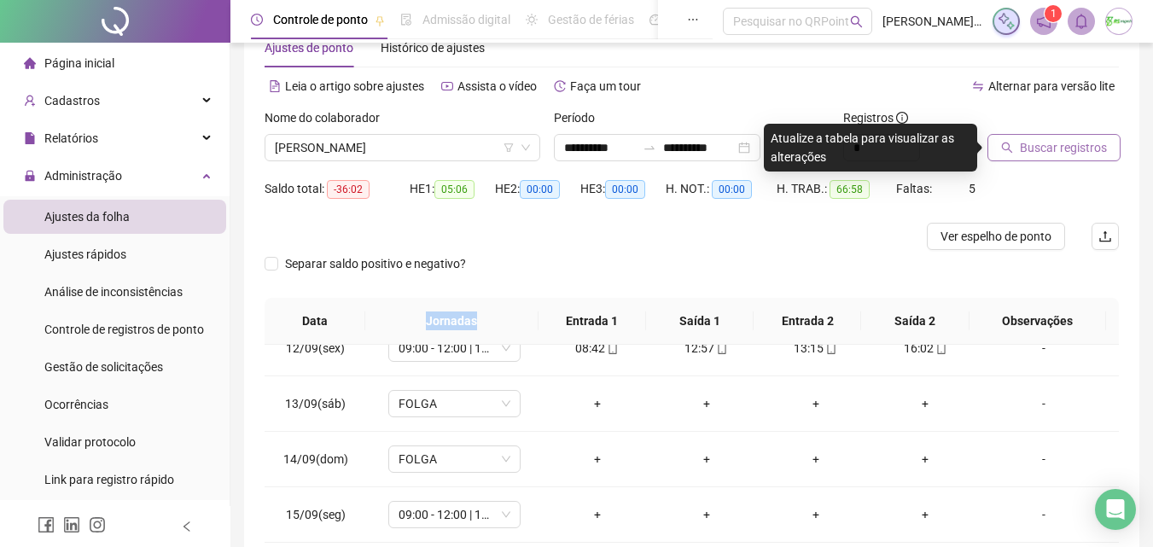
click at [1095, 137] on button "Buscar registros" at bounding box center [1054, 147] width 133 height 27
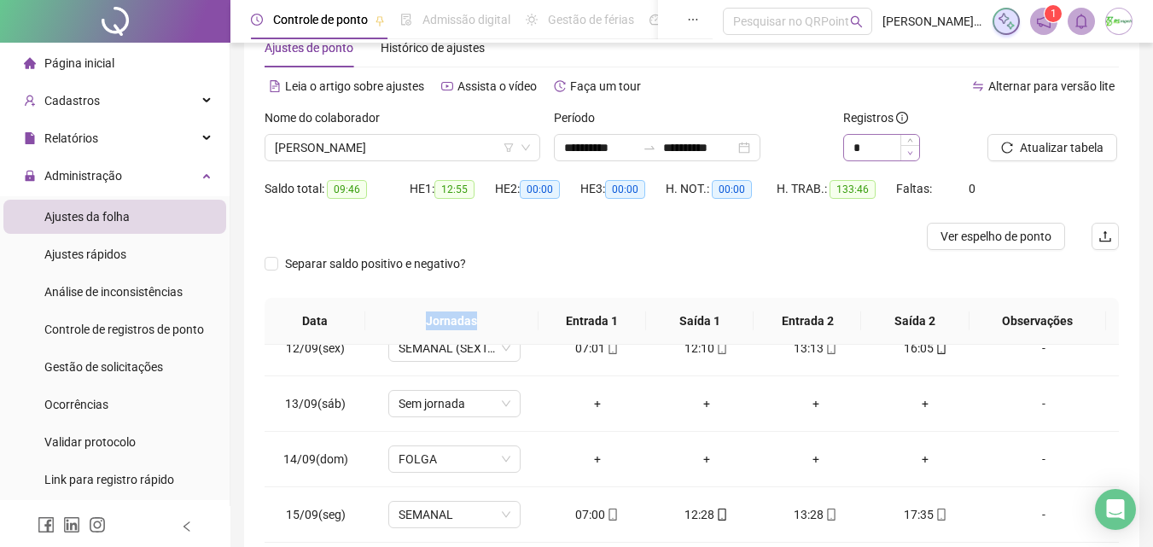
scroll to position [305, 0]
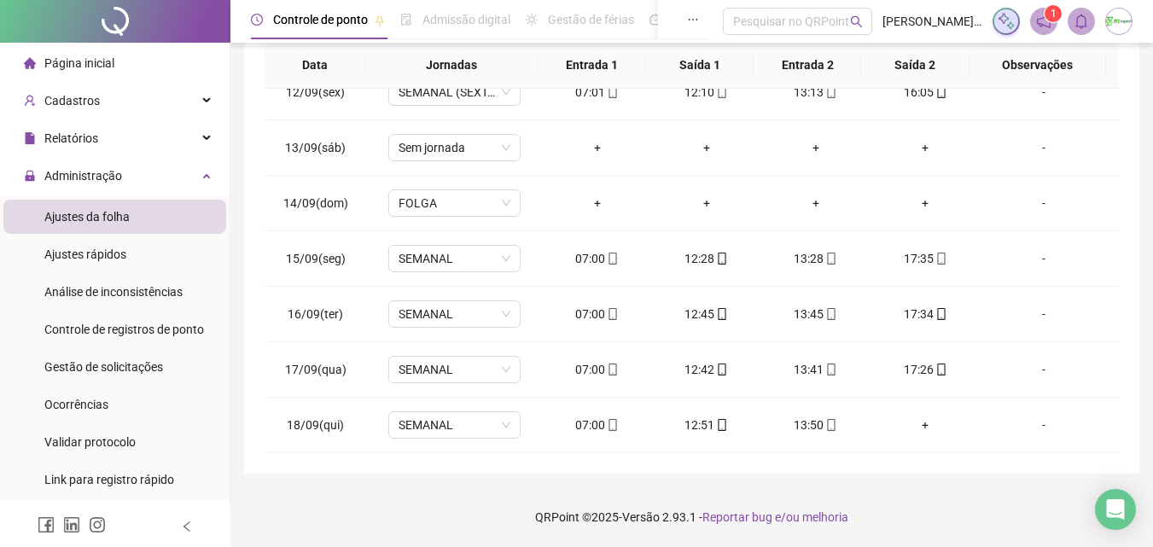
click at [810, 57] on th "Entrada 2" at bounding box center [808, 65] width 108 height 47
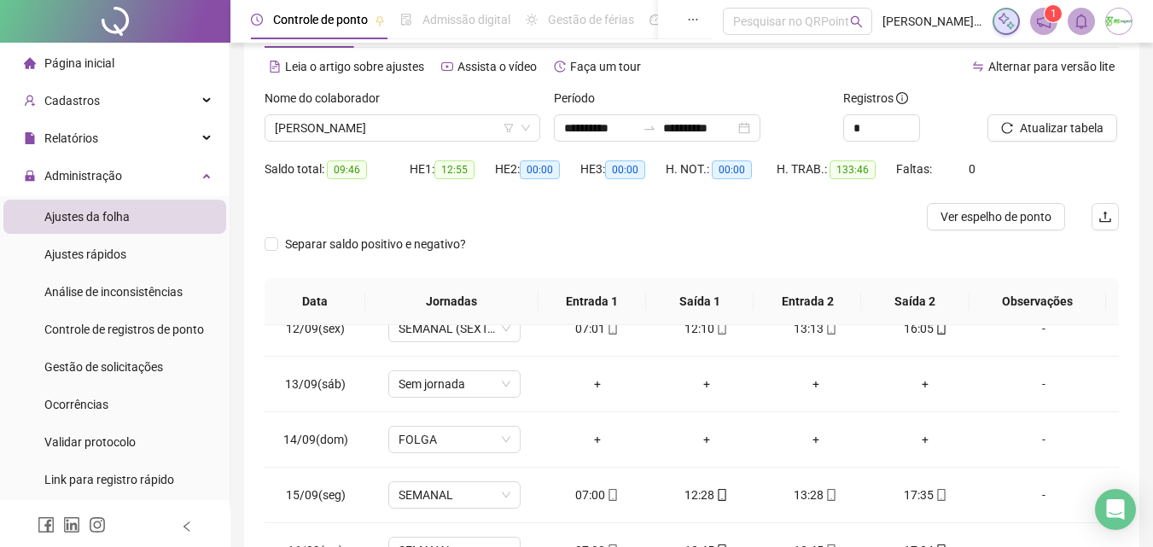
scroll to position [49, 0]
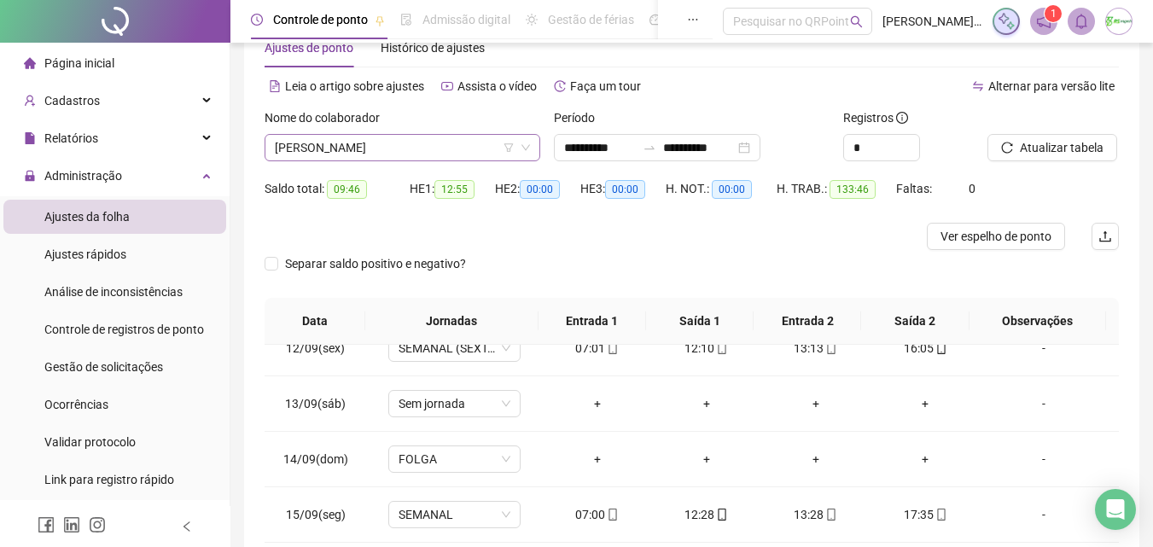
click at [452, 138] on span "[PERSON_NAME]" at bounding box center [402, 148] width 255 height 26
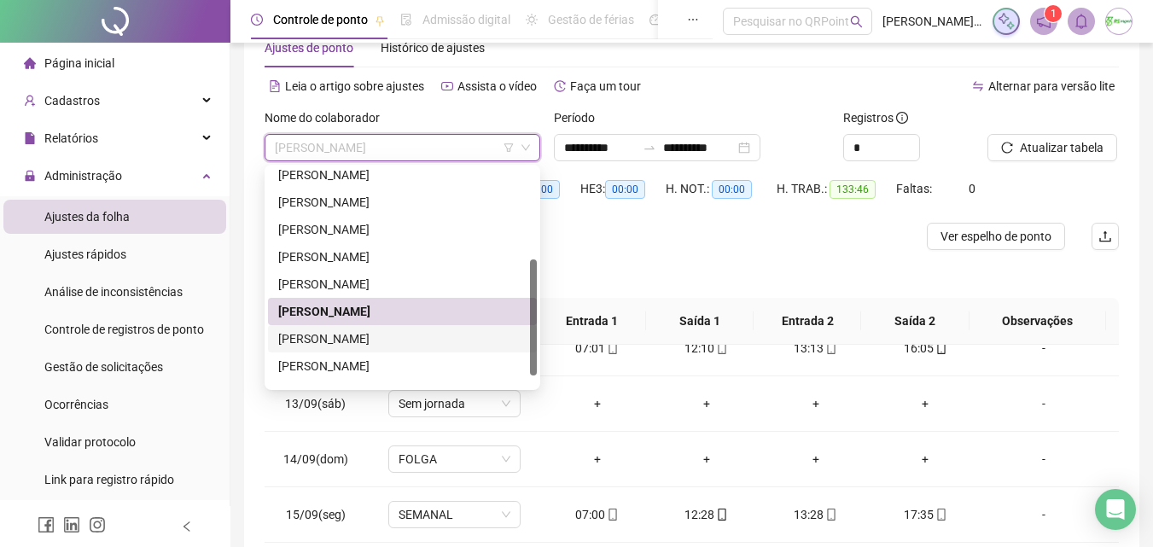
click at [410, 336] on div "[PERSON_NAME]" at bounding box center [402, 338] width 248 height 19
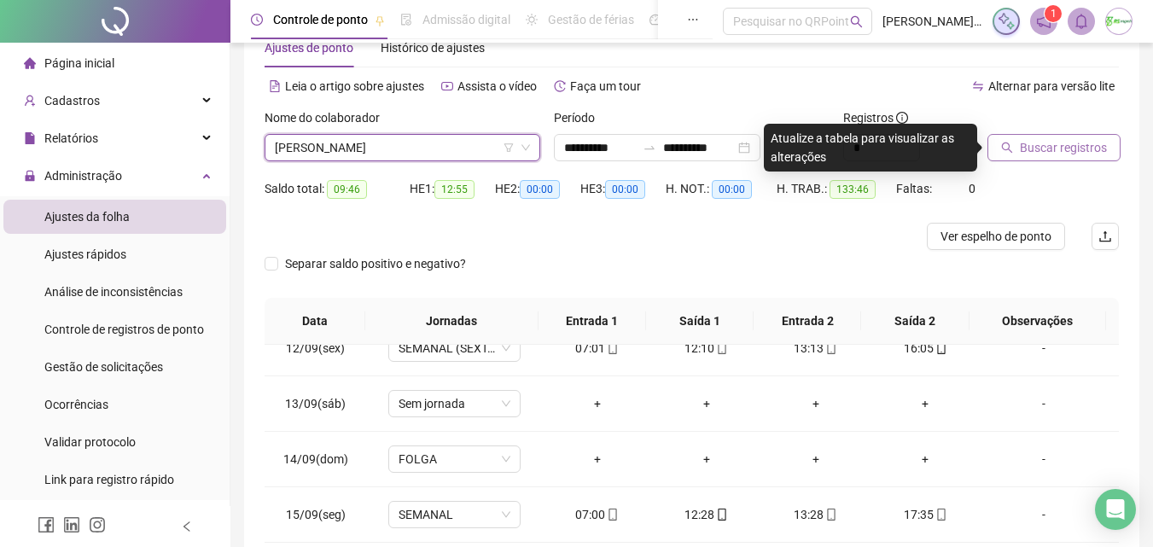
click at [1063, 148] on span "Buscar registros" at bounding box center [1063, 147] width 87 height 19
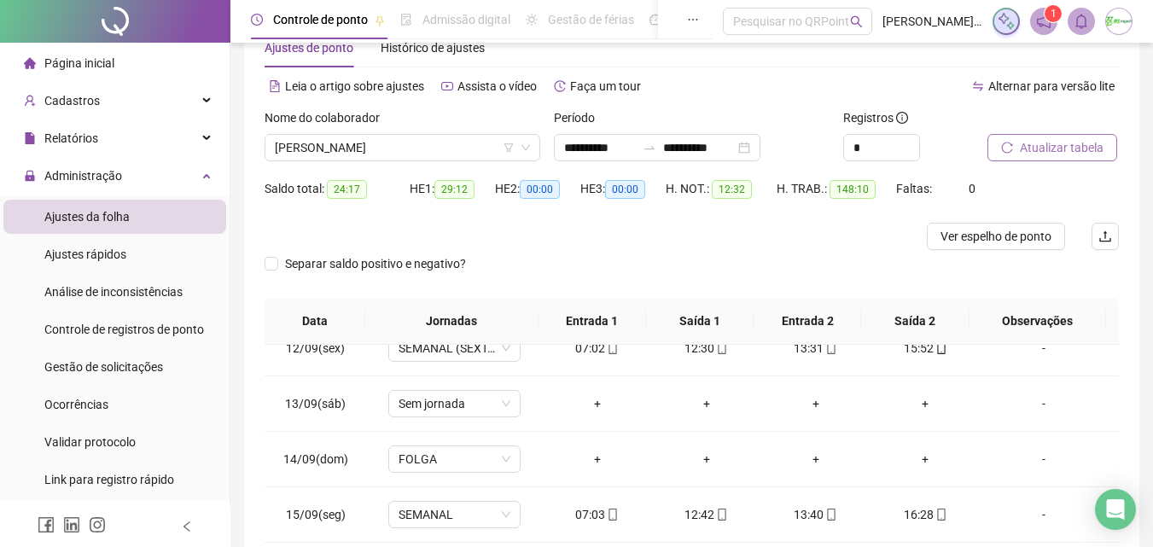
scroll to position [305, 0]
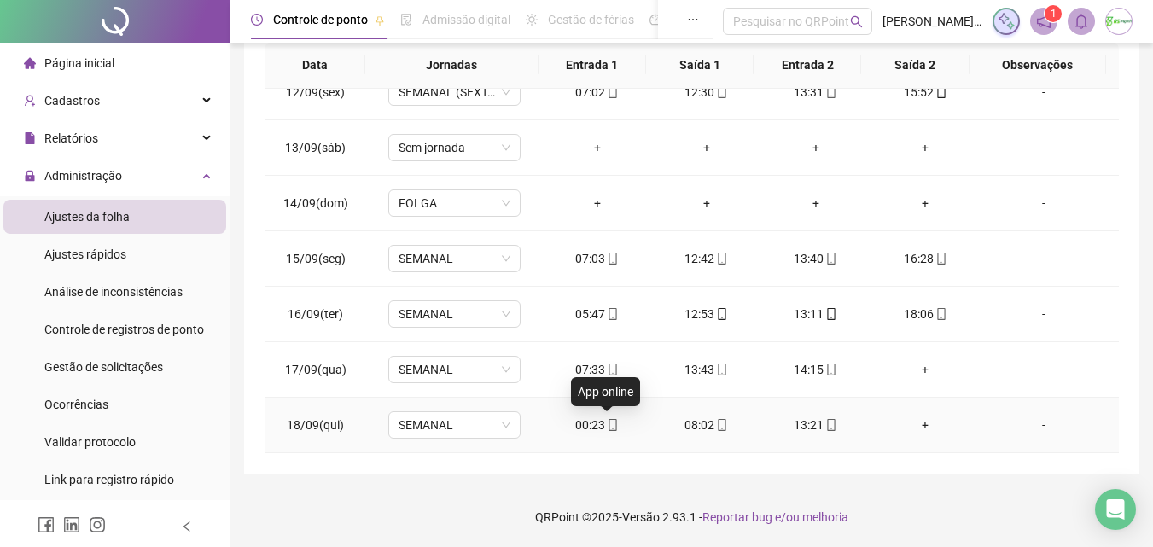
click at [609, 420] on icon "mobile" at bounding box center [613, 425] width 8 height 12
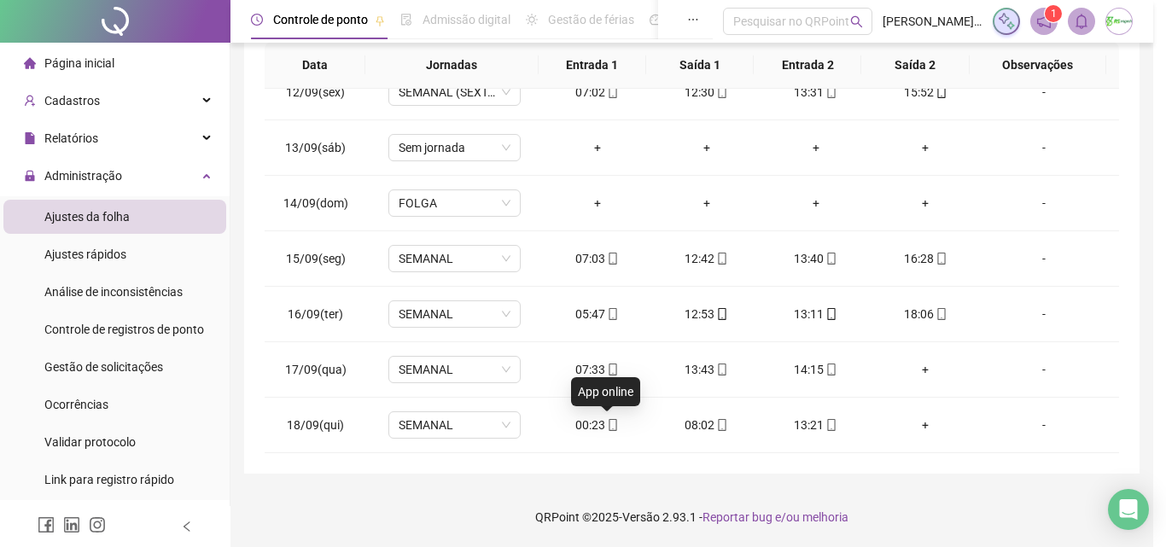
type input "**********"
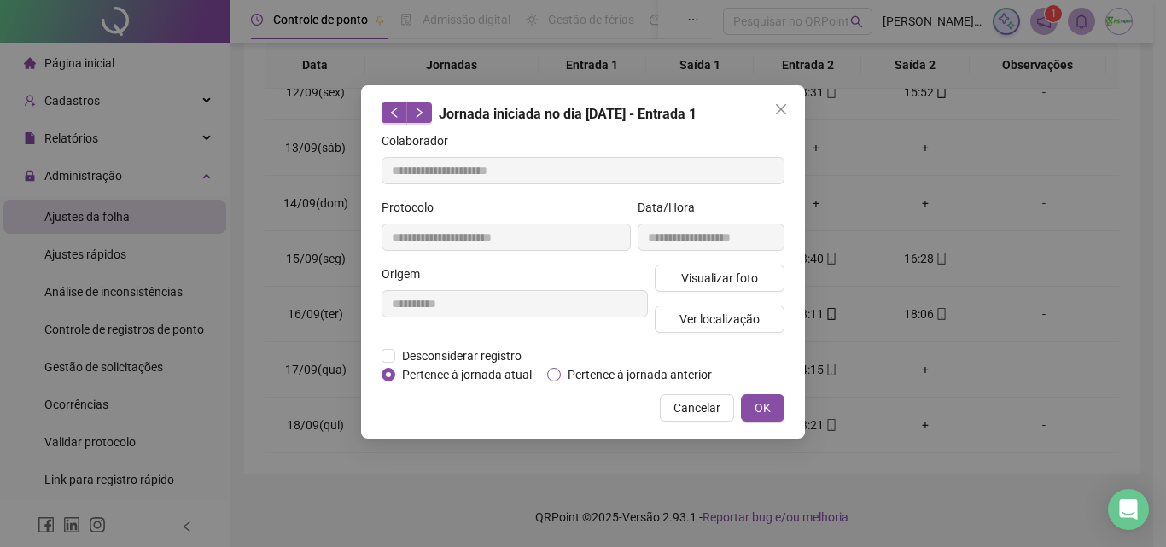
click at [650, 370] on span "Pertence à jornada anterior" at bounding box center [640, 374] width 158 height 19
click at [772, 412] on button "OK" at bounding box center [763, 407] width 44 height 27
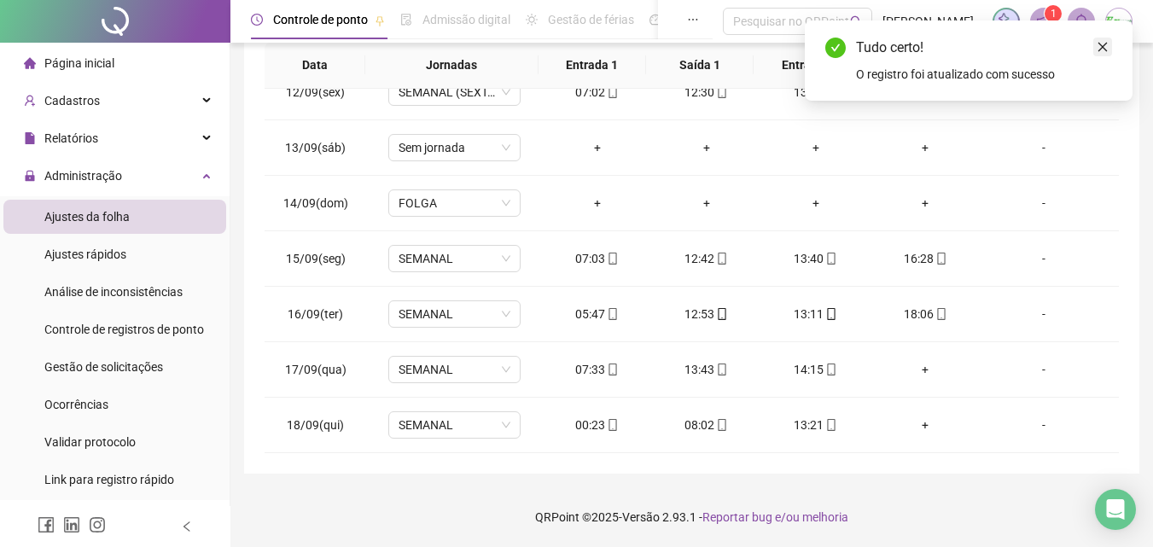
click at [1103, 43] on icon "close" at bounding box center [1103, 47] width 12 height 12
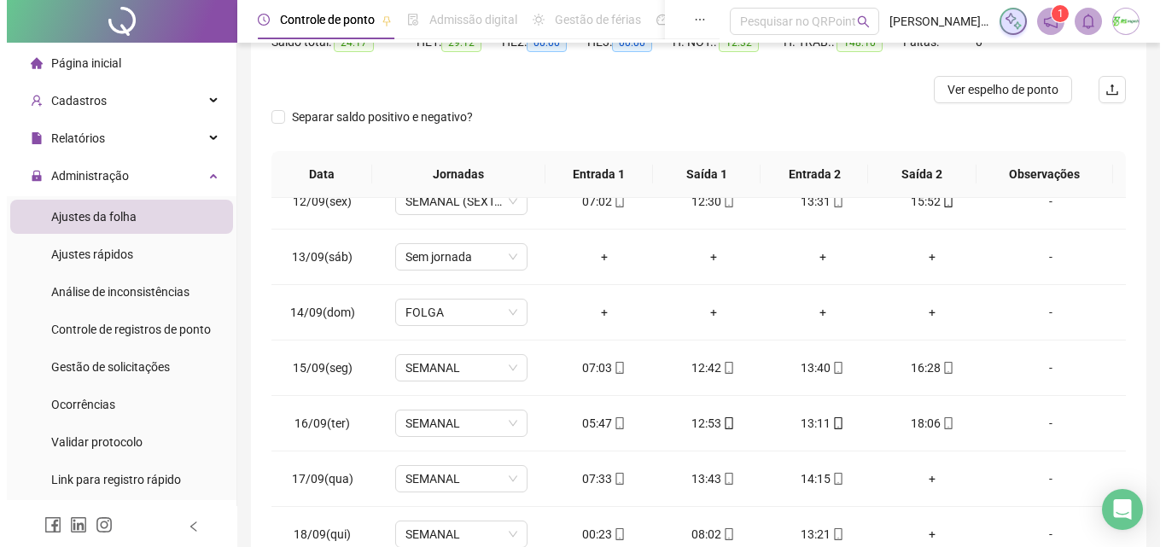
scroll to position [134, 0]
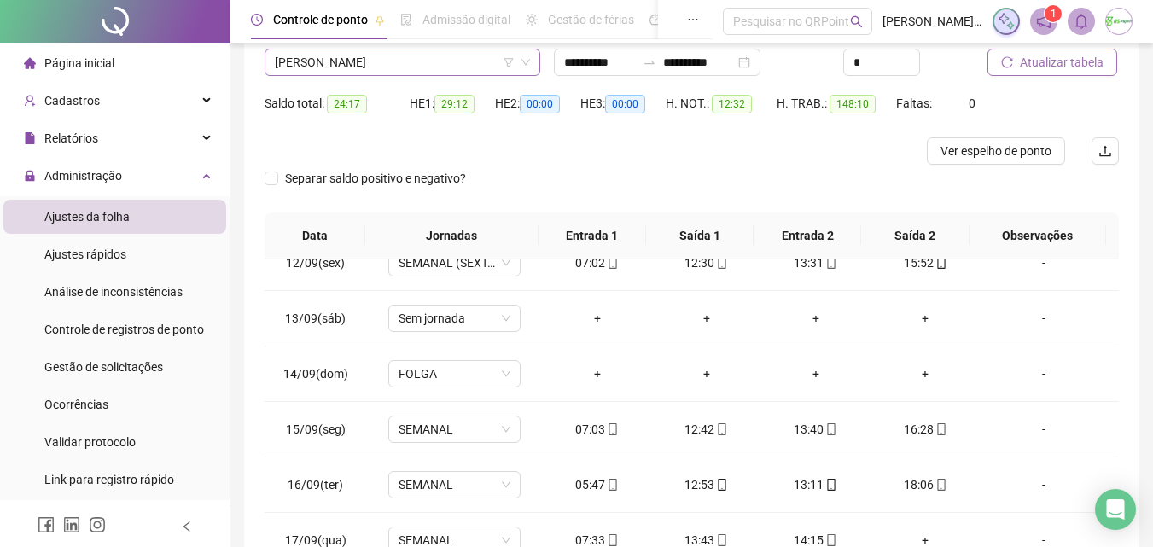
click at [489, 72] on span "[PERSON_NAME]" at bounding box center [402, 63] width 255 height 26
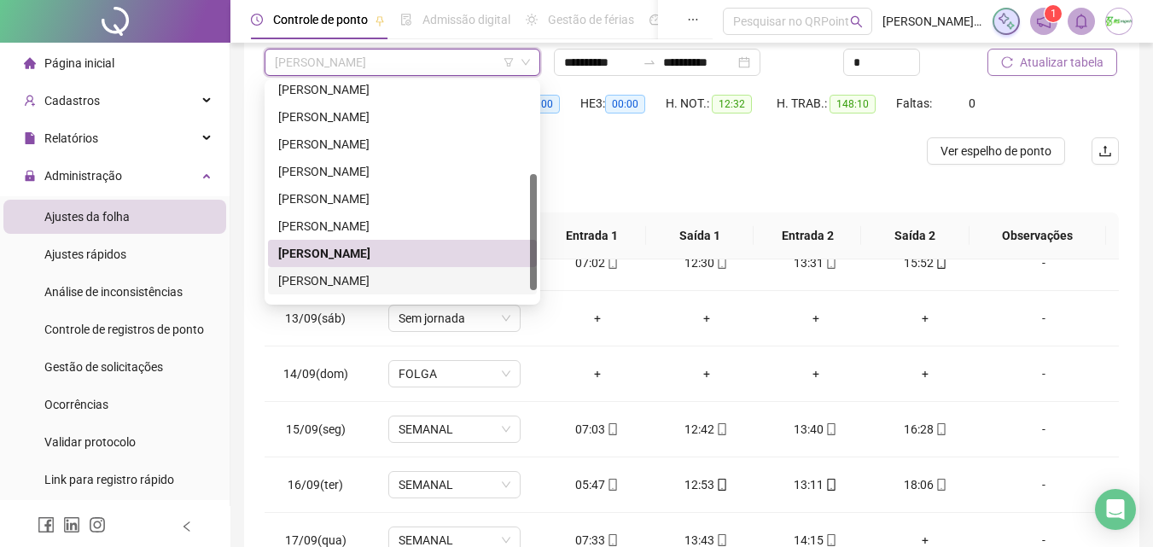
click at [347, 281] on div "[PERSON_NAME]" at bounding box center [402, 280] width 248 height 19
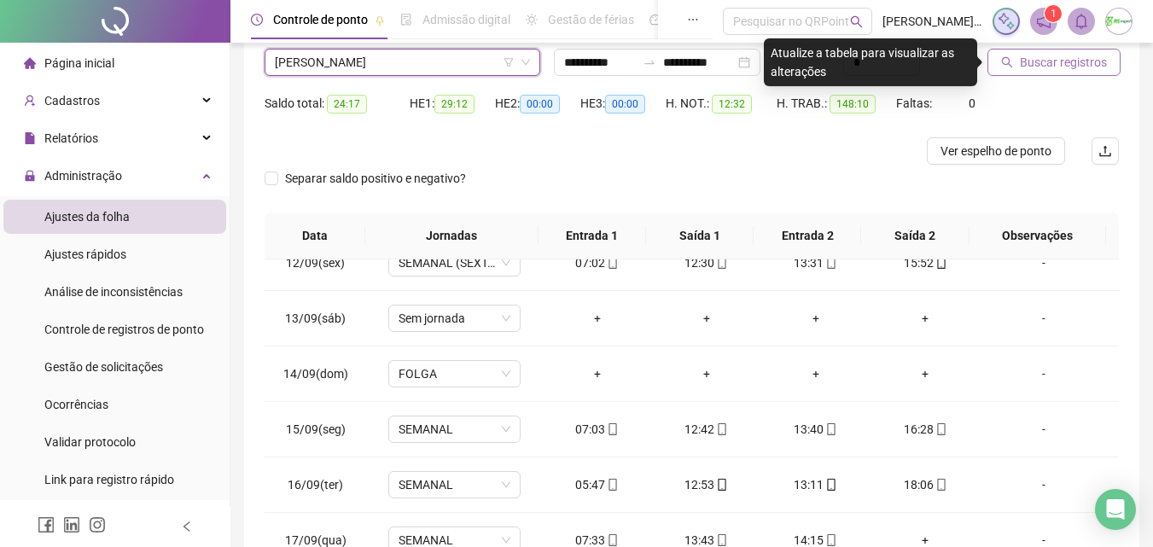
click at [1096, 67] on span "Buscar registros" at bounding box center [1063, 62] width 87 height 19
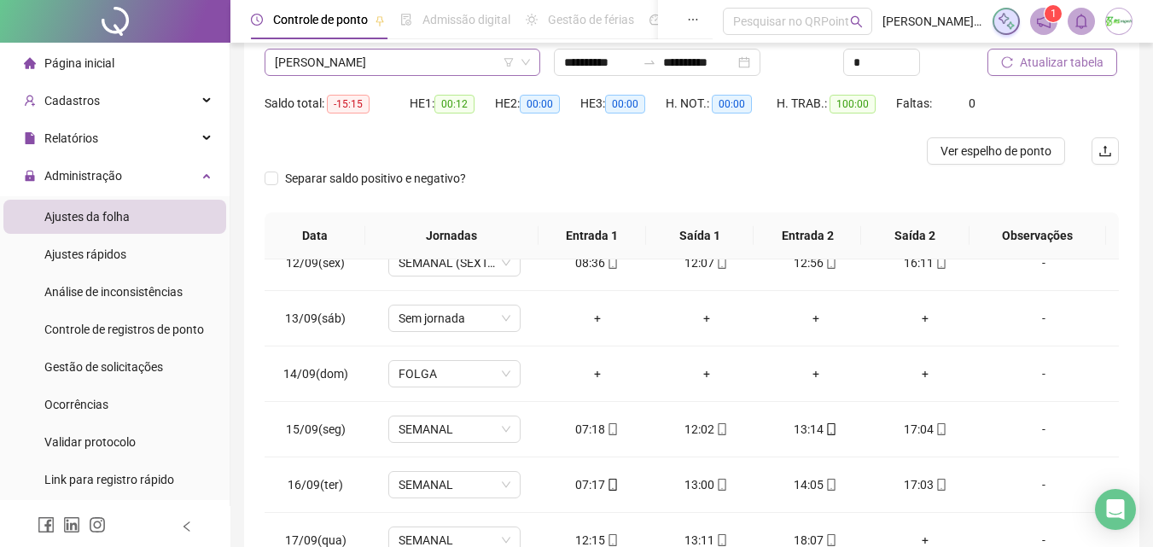
click at [436, 60] on span "[PERSON_NAME]" at bounding box center [402, 63] width 255 height 26
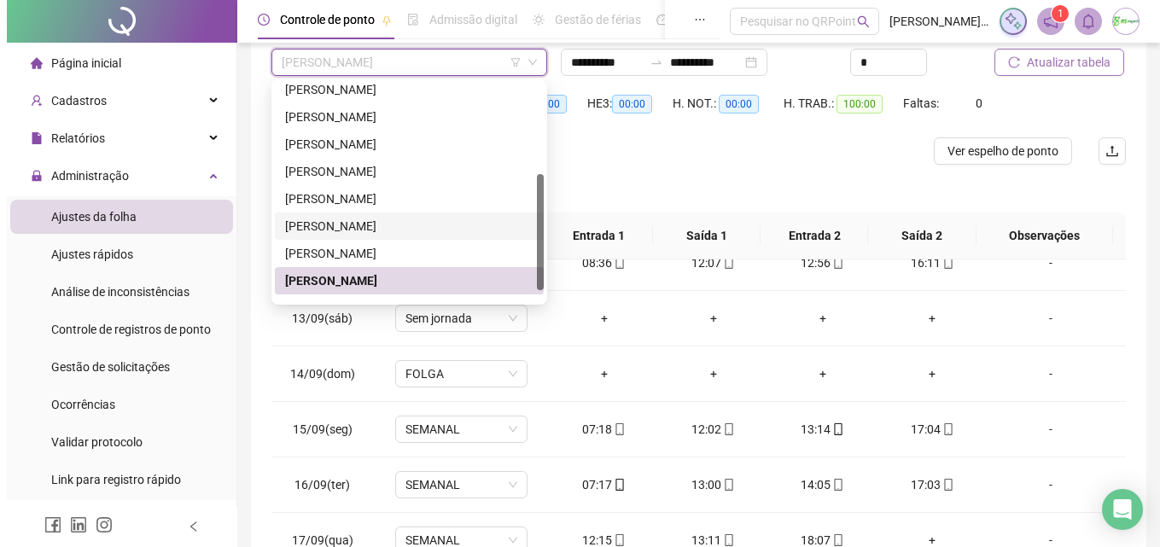
scroll to position [191, 0]
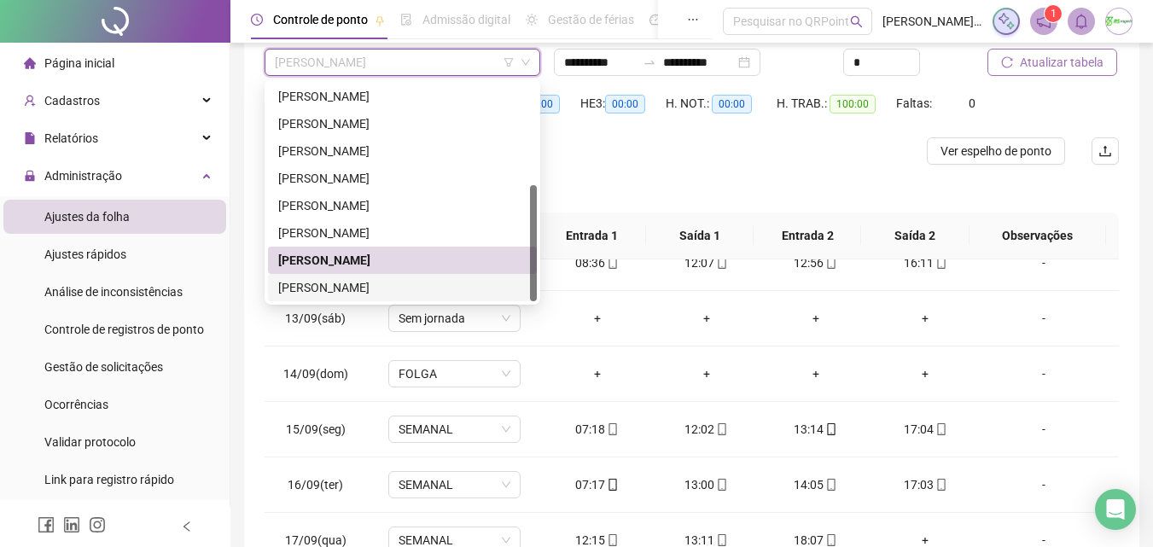
click at [404, 284] on div "[PERSON_NAME]" at bounding box center [402, 287] width 248 height 19
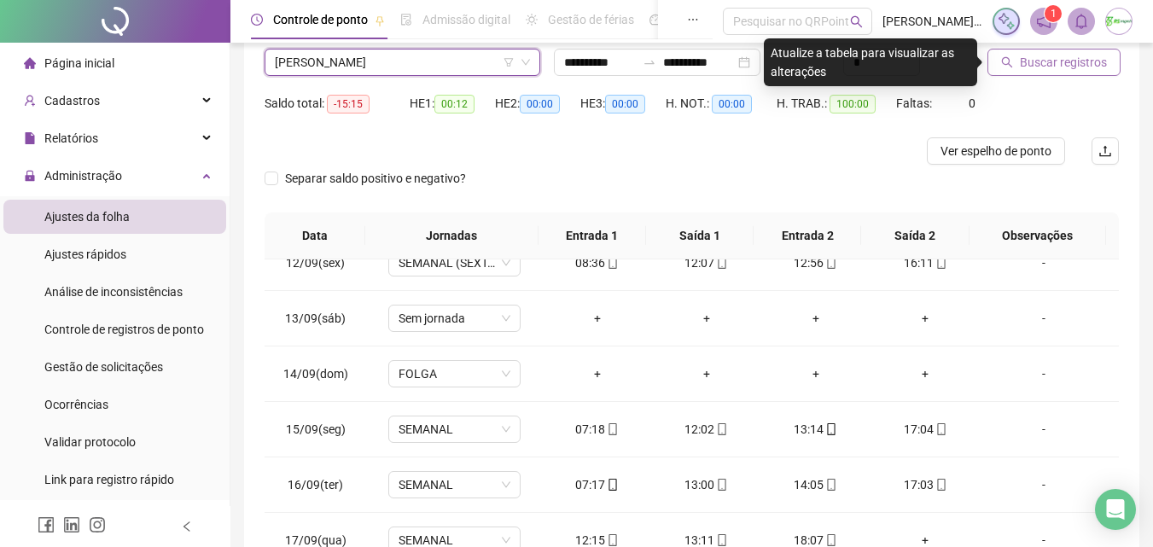
click at [1091, 69] on span "Buscar registros" at bounding box center [1063, 62] width 87 height 19
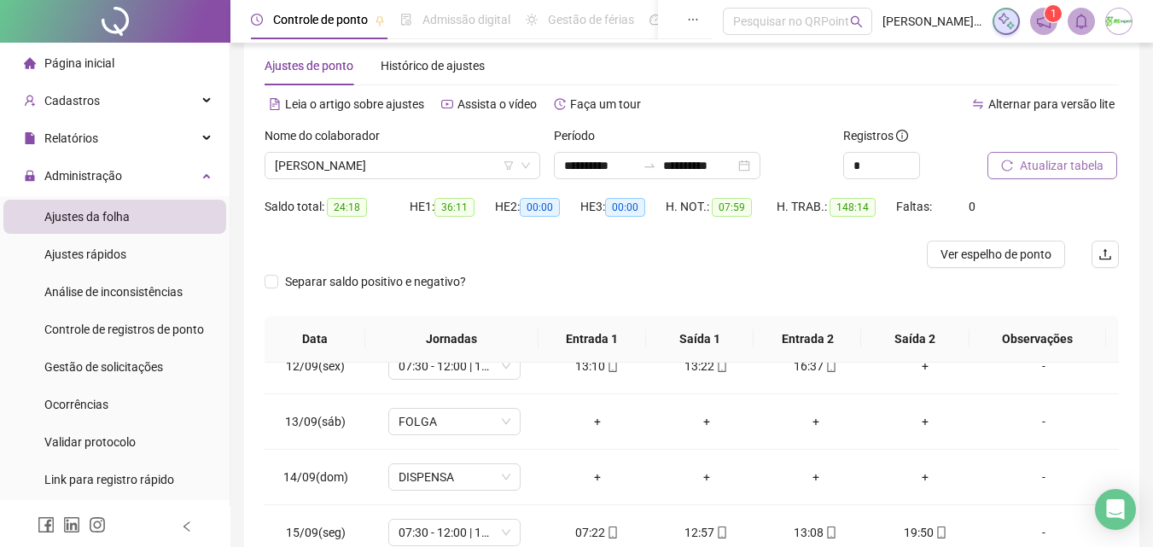
scroll to position [0, 0]
